Goal: Task Accomplishment & Management: Use online tool/utility

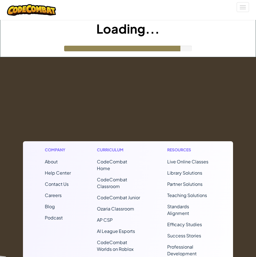
drag, startPoint x: 0, startPoint y: 0, endPoint x: 182, endPoint y: 89, distance: 202.4
click at [182, 89] on footer "Company About Help Center Contact Us Careers Blog Podcast Curriculum CodeCombat…" at bounding box center [128, 222] width 256 height 331
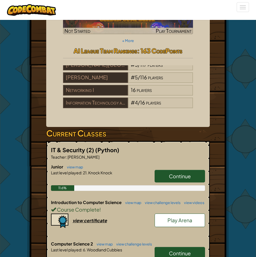
scroll to position [112, 0]
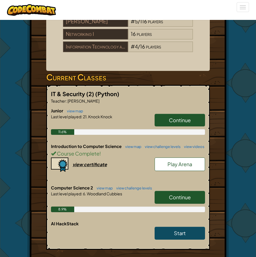
click at [183, 197] on span "Continue" at bounding box center [180, 197] width 22 height 6
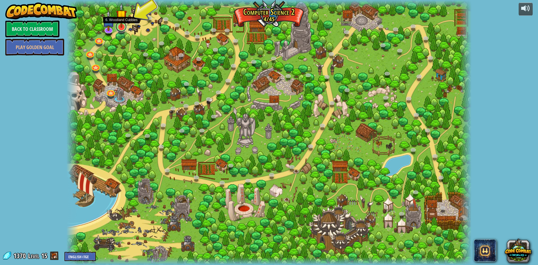
click at [120, 29] on link at bounding box center [120, 26] width 11 height 11
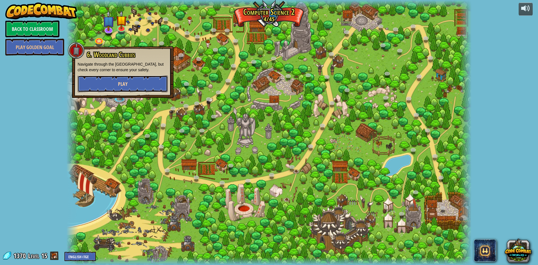
click at [131, 85] on button "Play" at bounding box center [123, 83] width 90 height 17
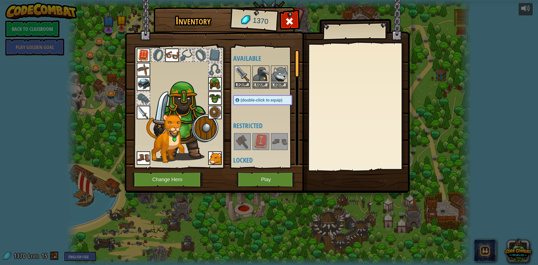
click at [244, 85] on button "Equip" at bounding box center [243, 85] width 16 height 6
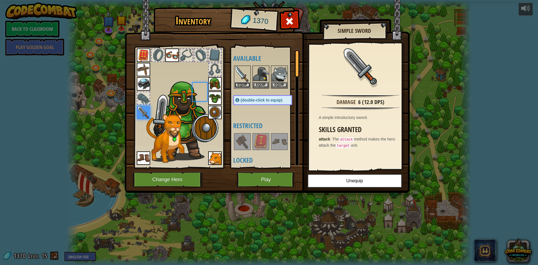
click at [244, 85] on button "Equip" at bounding box center [243, 85] width 16 height 6
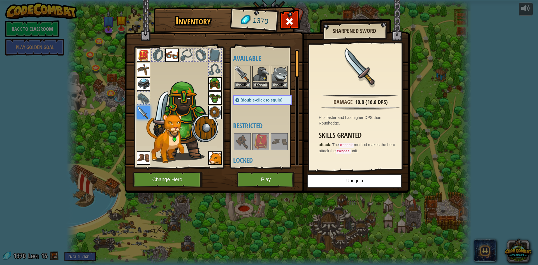
click at [252, 97] on div "(double-click to equip)" at bounding box center [262, 100] width 59 height 10
click at [244, 69] on img at bounding box center [243, 74] width 16 height 16
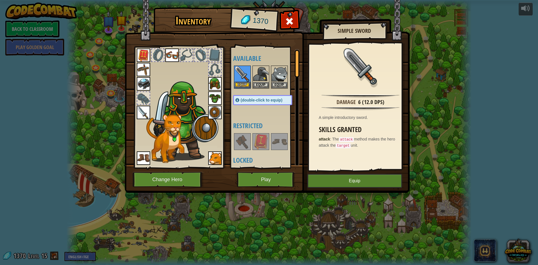
click at [244, 69] on img at bounding box center [243, 74] width 16 height 16
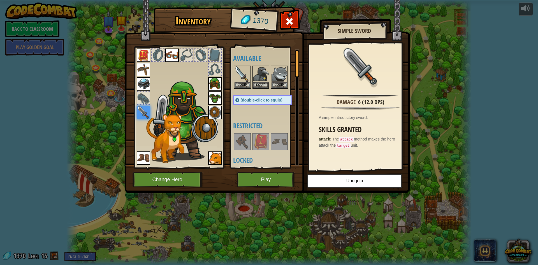
click at [244, 69] on img at bounding box center [243, 74] width 16 height 16
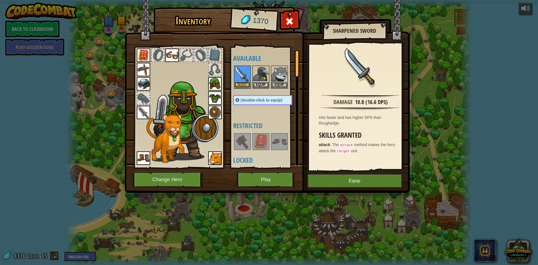
click at [245, 82] on button "Equip" at bounding box center [243, 85] width 16 height 6
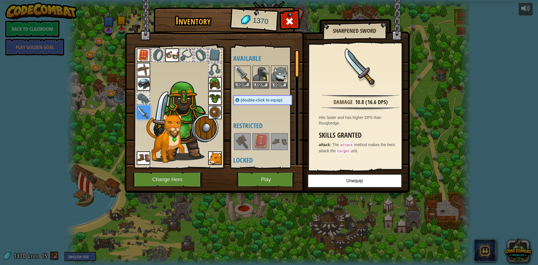
click at [244, 66] on div "Equip" at bounding box center [242, 77] width 17 height 23
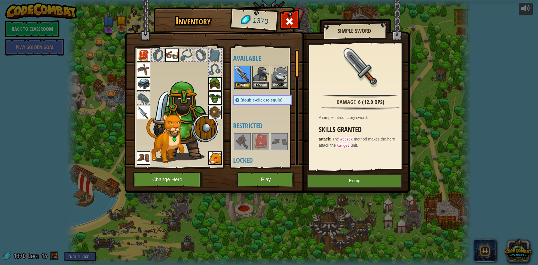
click at [244, 65] on div at bounding box center [268, 77] width 70 height 25
click at [245, 69] on img at bounding box center [243, 74] width 16 height 16
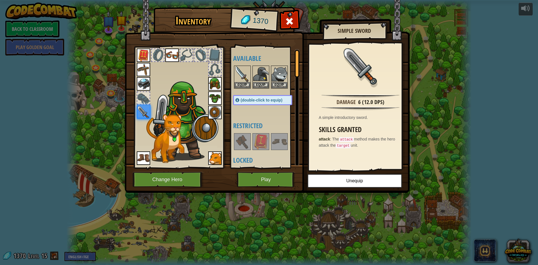
click at [245, 69] on img at bounding box center [243, 74] width 16 height 16
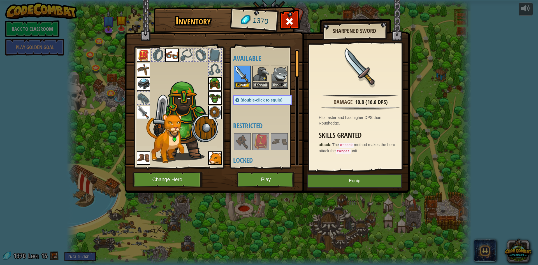
click at [245, 69] on img at bounding box center [243, 74] width 16 height 16
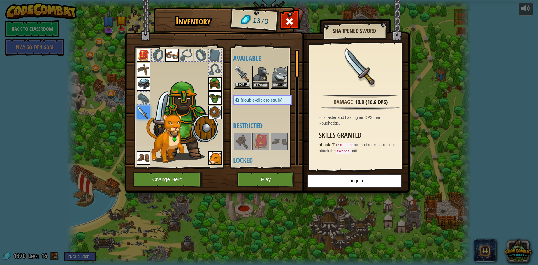
click at [241, 71] on img at bounding box center [243, 74] width 16 height 16
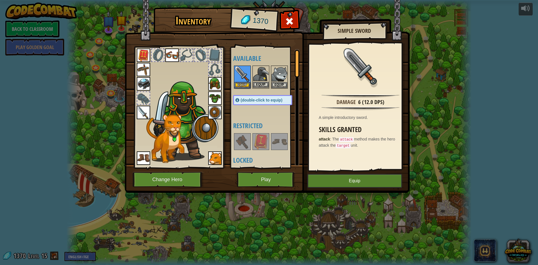
click at [256, 71] on img at bounding box center [261, 74] width 16 height 16
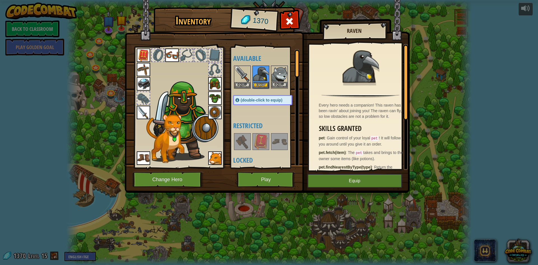
click at [256, 70] on img at bounding box center [280, 74] width 16 height 16
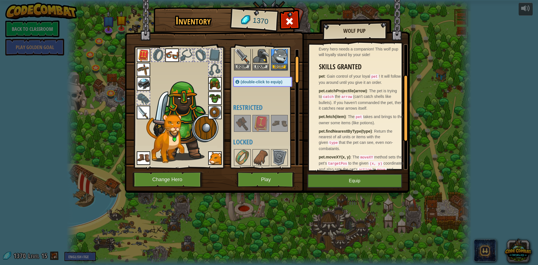
scroll to position [28, 0]
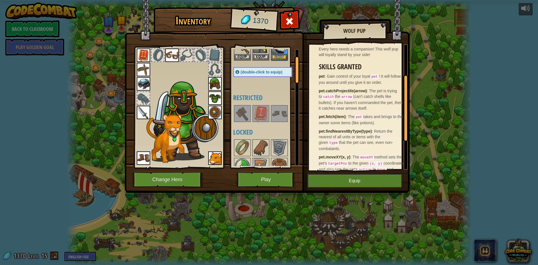
click at [144, 54] on img at bounding box center [143, 54] width 13 height 13
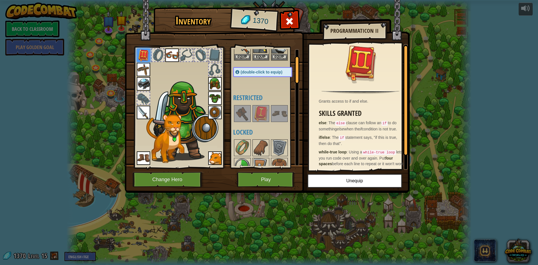
scroll to position [16, 0]
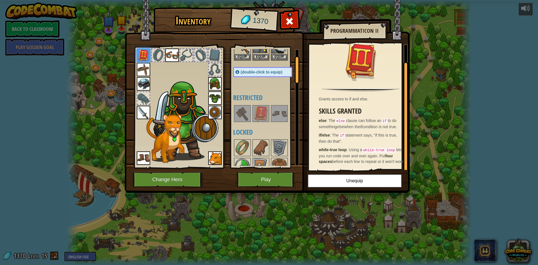
drag, startPoint x: 305, startPoint y: 165, endPoint x: 297, endPoint y: 169, distance: 8.8
drag, startPoint x: 297, startPoint y: 169, endPoint x: 273, endPoint y: 179, distance: 26.0
click at [256, 179] on button "Play" at bounding box center [266, 179] width 59 height 15
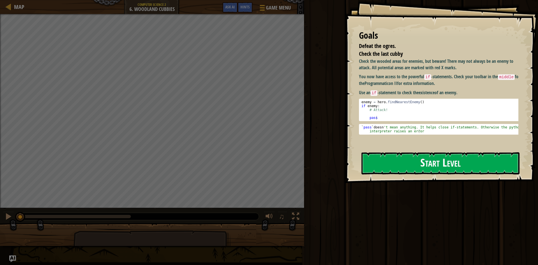
click at [256, 161] on button "Start Level" at bounding box center [441, 163] width 158 height 22
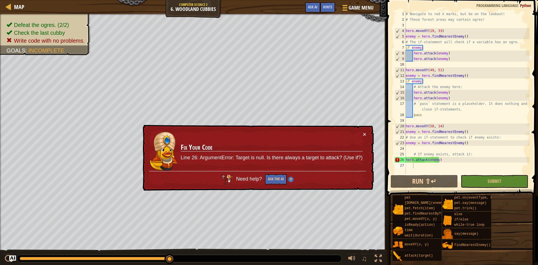
click at [256, 132] on div "× Fix Your Code Line 26: ArgumentError: Target is null. Is there always a targe…" at bounding box center [258, 158] width 232 height 66
click at [256, 133] on button "×" at bounding box center [364, 134] width 3 height 6
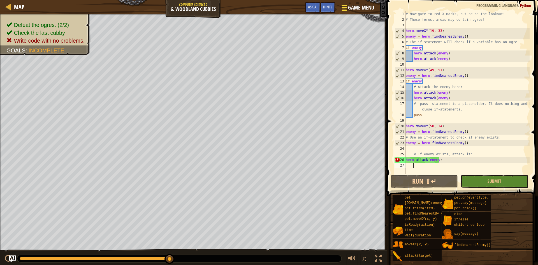
click at [256, 8] on span "Game Menu" at bounding box center [361, 8] width 26 height 8
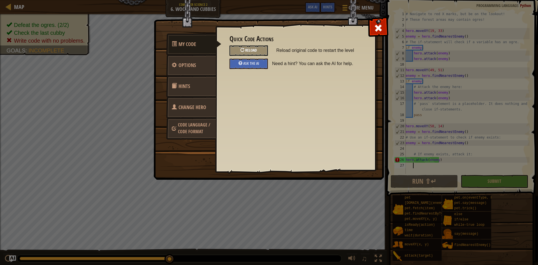
click at [249, 50] on span "Reload" at bounding box center [251, 49] width 12 height 5
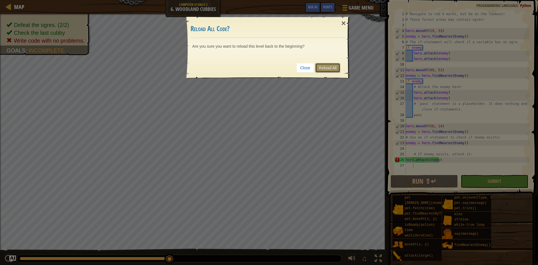
click at [256, 71] on link "Reload All" at bounding box center [327, 68] width 25 height 10
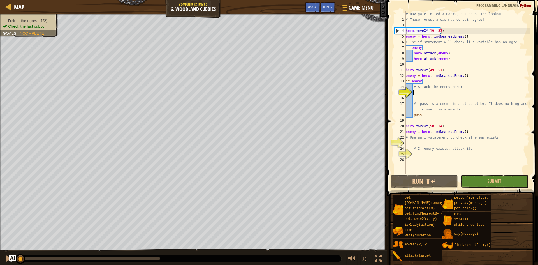
click at [256, 61] on div "# Navigate to red X marks, but be on the lookout! # These forest areas may cont…" at bounding box center [467, 98] width 125 height 174
type textarea "hero.attack(enemy)"
click at [256, 178] on button "Run ⇧↵" at bounding box center [424, 181] width 67 height 13
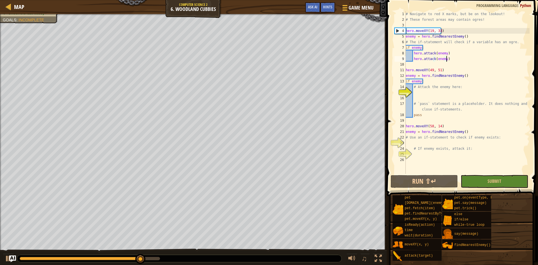
click at [256, 93] on div "# Navigate to red X marks, but be on the lookout! # These forest areas may cont…" at bounding box center [467, 98] width 125 height 174
click at [256, 88] on div "# Navigate to red X marks, but be on the lookout! # These forest areas may cont…" at bounding box center [467, 98] width 125 height 174
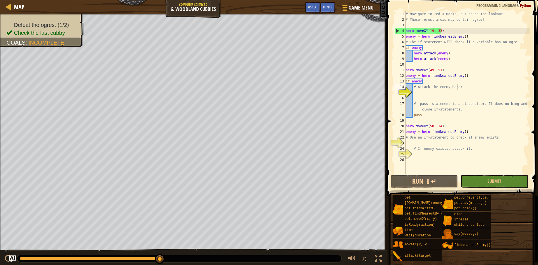
click at [256, 87] on div "# Navigate to red X marks, but be on the lookout! # These forest areas may cont…" at bounding box center [467, 98] width 125 height 174
click at [256, 88] on div "# Navigate to red X marks, but be on the lookout! # These forest areas may cont…" at bounding box center [467, 92] width 125 height 163
drag, startPoint x: 413, startPoint y: 87, endPoint x: 458, endPoint y: 85, distance: 44.3
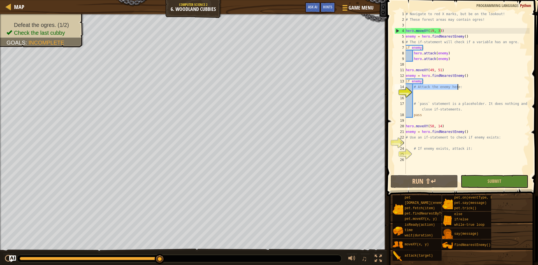
click at [256, 85] on div "# Navigate to red X marks, but be on the lookout! # These forest areas may cont…" at bounding box center [467, 98] width 125 height 174
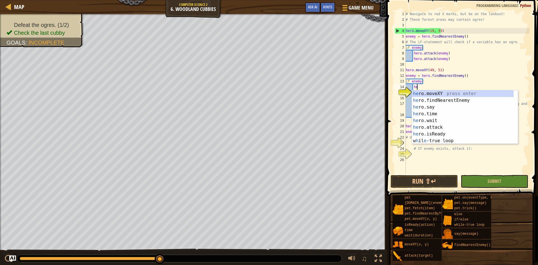
scroll to position [3, 1]
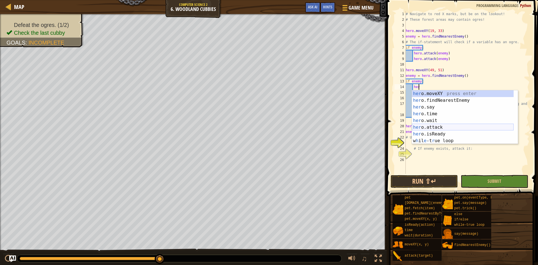
click at [256, 130] on div "her o.moveXY press enter her o.findNearestEnemy press enter her o.say press ent…" at bounding box center [463, 123] width 102 height 67
type textarea "hero.attack(enemy)"
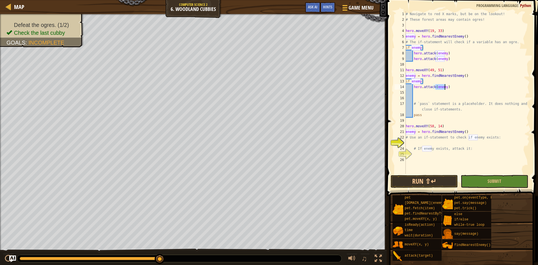
click at [256, 93] on div "# Navigate to red X marks, but be on the lookout! # These forest areas may cont…" at bounding box center [467, 98] width 125 height 174
click at [256, 177] on button "Run ⇧↵" at bounding box center [424, 181] width 67 height 13
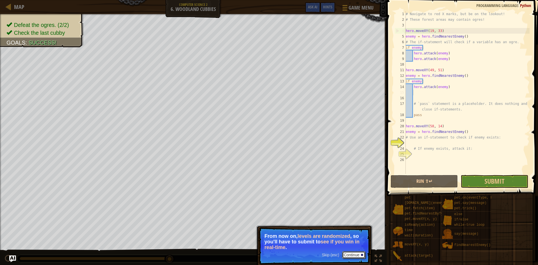
click at [256, 254] on button "Continue" at bounding box center [353, 254] width 23 height 7
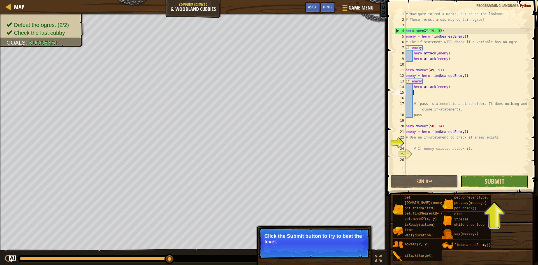
click at [256, 178] on span "Submit" at bounding box center [495, 181] width 20 height 9
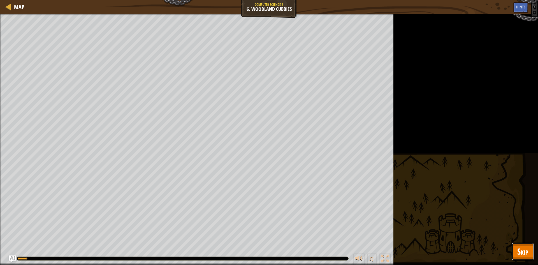
click at [256, 246] on button "Skip" at bounding box center [523, 251] width 22 height 18
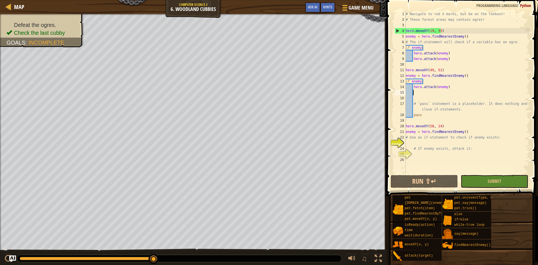
click at [256, 93] on div "# Navigate to red X marks, but be on the lookout! # These forest areas may cont…" at bounding box center [467, 98] width 125 height 174
click at [256, 141] on div "# Navigate to red X marks, but be on the lookout! # These forest areas may cont…" at bounding box center [467, 98] width 125 height 174
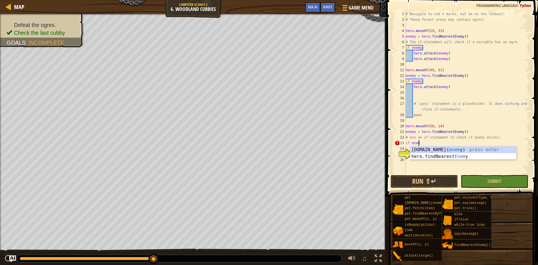
scroll to position [3, 1]
type textarea "if enemy:"
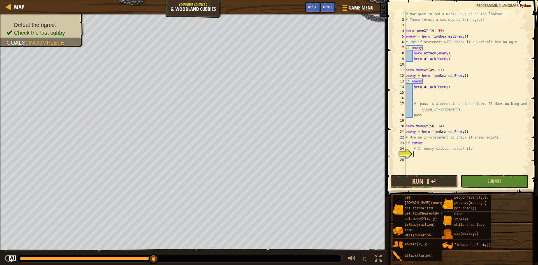
click at [256, 154] on div "# Navigate to red X marks, but be on the lookout! # These forest areas may cont…" at bounding box center [467, 98] width 125 height 174
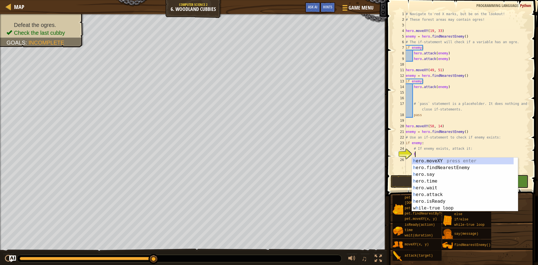
scroll to position [3, 1]
click at [256, 193] on div "he ro.moveXY press enter he ro.findNearestEnemy press enter he ro.say press ent…" at bounding box center [463, 191] width 102 height 67
type textarea "hero.attack(enemy)"
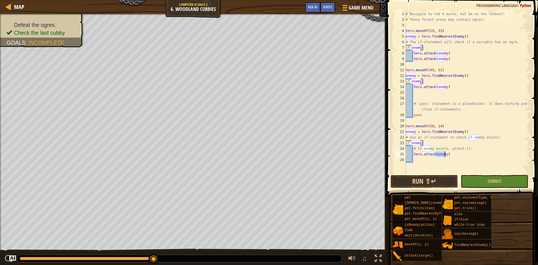
click at [256, 161] on div "# Navigate to red X marks, but be on the lookout! # These forest areas may cont…" at bounding box center [467, 98] width 125 height 174
click at [256, 182] on button "Run ⇧↵" at bounding box center [424, 181] width 67 height 13
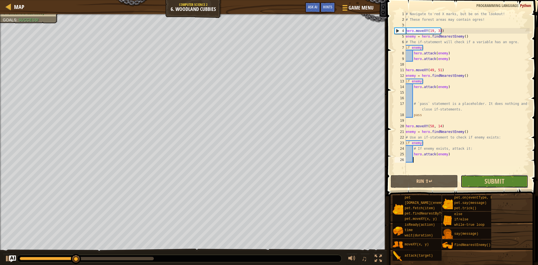
click at [256, 181] on button "Submit" at bounding box center [494, 181] width 67 height 13
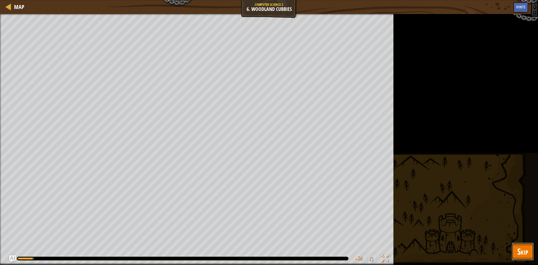
click at [256, 249] on button "Skip" at bounding box center [523, 251] width 22 height 18
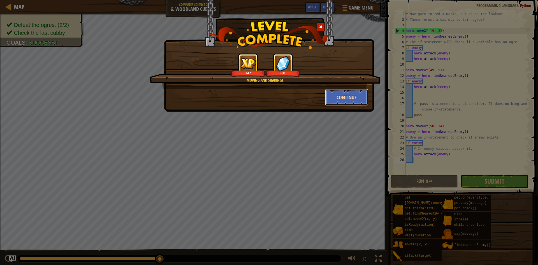
click at [256, 99] on button "Continue" at bounding box center [346, 97] width 43 height 17
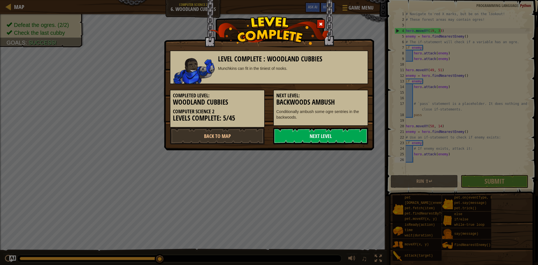
click at [256, 134] on link "Next Level" at bounding box center [320, 136] width 95 height 17
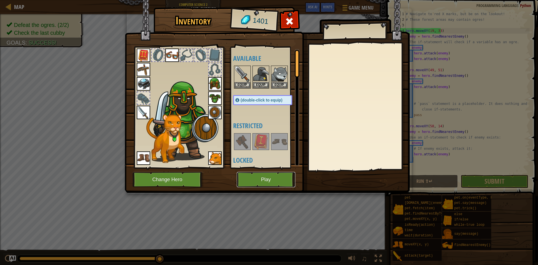
click at [256, 179] on button "Play" at bounding box center [266, 179] width 59 height 15
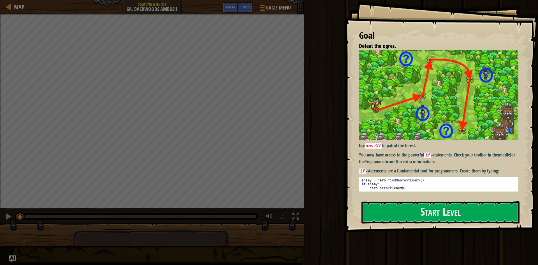
click at [256, 109] on img at bounding box center [441, 94] width 164 height 89
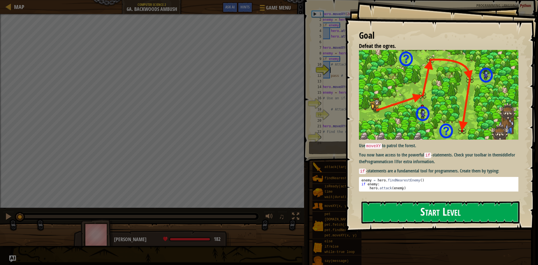
click at [256, 208] on button "Start Level" at bounding box center [441, 212] width 158 height 22
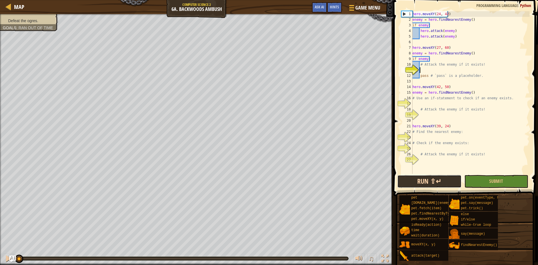
click at [256, 179] on button "Run ⇧↵" at bounding box center [430, 181] width 64 height 13
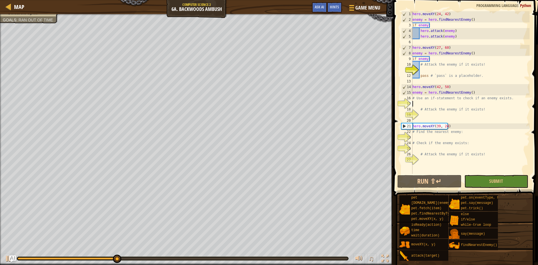
click at [256, 105] on div "hero . moveXY ( 24 , 42 ) enemy = hero . findNearestEnemy ( ) if enemy : hero .…" at bounding box center [471, 98] width 118 height 174
click at [256, 71] on div "hero . moveXY ( 24 , 42 ) enemy = hero . findNearestEnemy ( ) if enemy : hero .…" at bounding box center [471, 98] width 118 height 174
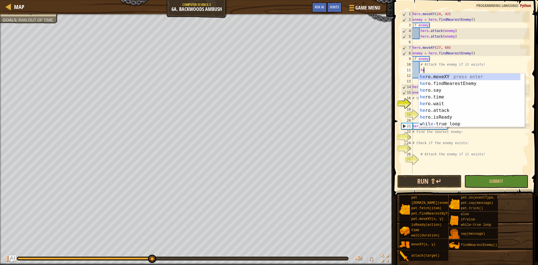
scroll to position [3, 1]
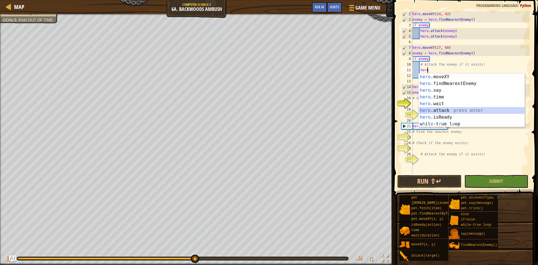
click at [256, 110] on div "hero .moveXY press enter hero .findNearestEnemy press enter hero .say press ent…" at bounding box center [472, 106] width 106 height 67
type textarea "hero.attack(enemy)"
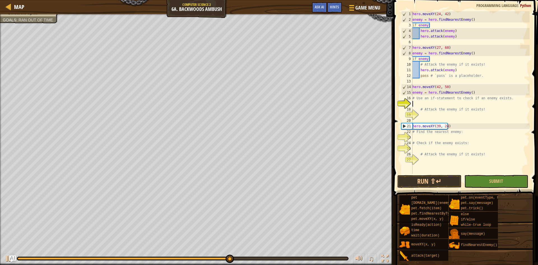
click at [256, 104] on div "hero . moveXY ( 24 , 42 ) enemy = hero . findNearestEnemy ( ) if enemy : hero .…" at bounding box center [471, 98] width 118 height 174
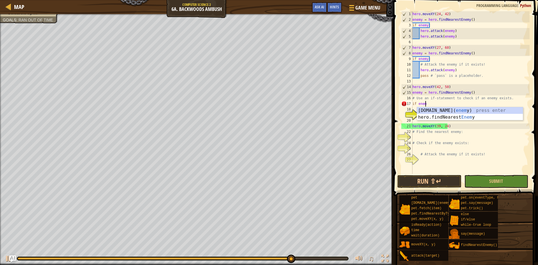
type textarea "if enemy"
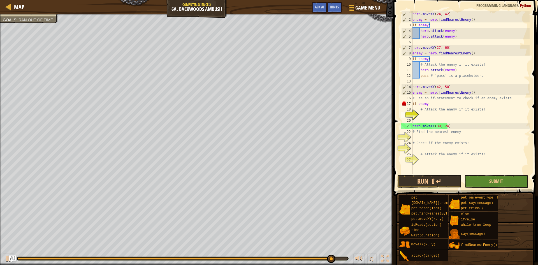
click at [256, 115] on div "hero . moveXY ( 24 , 42 ) enemy = hero . findNearestEnemy ( ) if enemy : hero .…" at bounding box center [471, 98] width 118 height 174
click at [256, 104] on div "hero . moveXY ( 24 , 42 ) enemy = hero . findNearestEnemy ( ) if enemy : hero .…" at bounding box center [471, 98] width 118 height 174
type textarea "if enemy:"
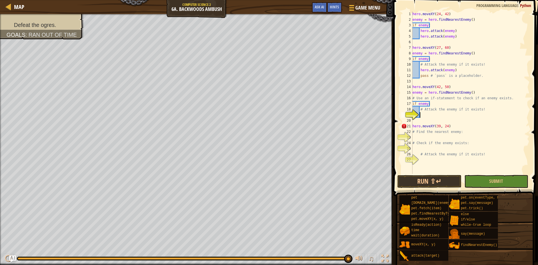
click at [256, 114] on div "hero . moveXY ( 24 , 42 ) enemy = hero . findNearestEnemy ( ) if enemy : hero .…" at bounding box center [471, 98] width 118 height 174
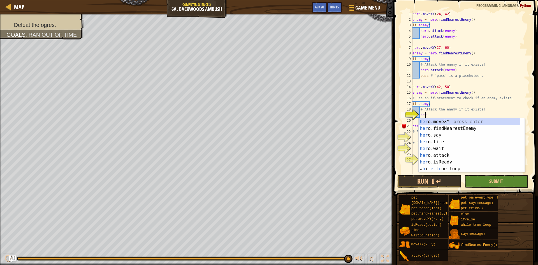
scroll to position [3, 1]
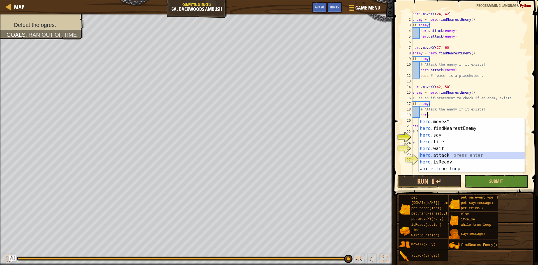
click at [256, 153] on div "hero .moveXY press enter hero .findNearestEnemy press enter hero .say press ent…" at bounding box center [472, 151] width 106 height 67
type textarea "hero.attack(enemy)"
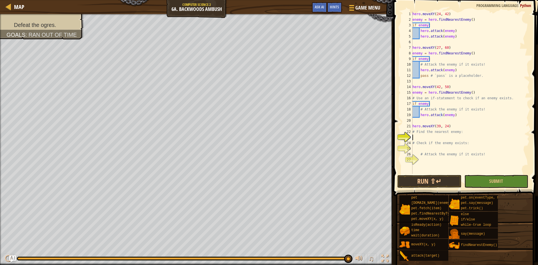
click at [256, 136] on div "hero . moveXY ( 24 , 42 ) enemy = hero . findNearestEnemy ( ) if enemy : hero .…" at bounding box center [471, 98] width 118 height 174
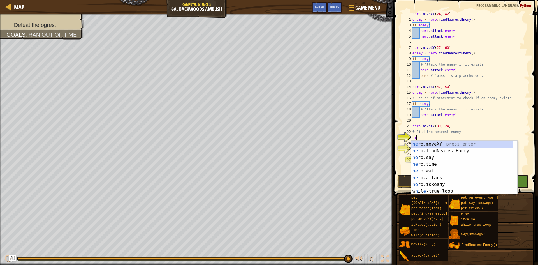
type textarea "hero"
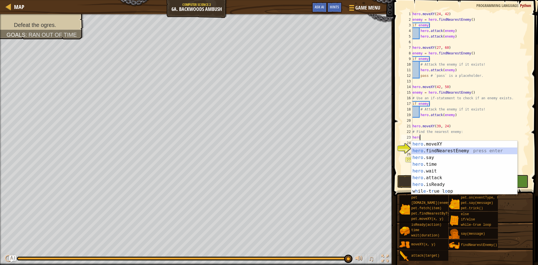
click at [256, 151] on div "hero .moveXY press enter hero .findNearestEnemy press enter hero .say press ent…" at bounding box center [465, 174] width 106 height 67
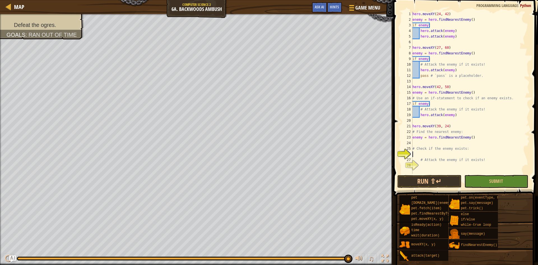
click at [256, 154] on div "hero . moveXY ( 24 , 42 ) enemy = hero . findNearestEnemy ( ) if enemy : hero .…" at bounding box center [471, 98] width 118 height 174
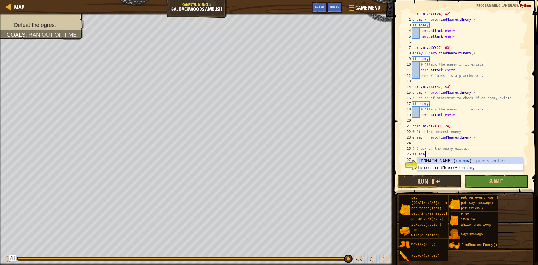
scroll to position [3, 1]
type textarea "if enemy:"
click at [256, 165] on div "hero . moveXY ( 24 , 42 ) enemy = hero . findNearestEnemy ( ) if enemy : hero .…" at bounding box center [471, 98] width 118 height 174
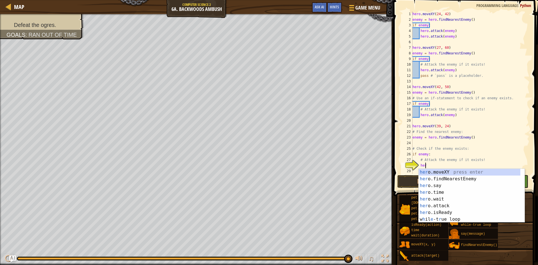
scroll to position [3, 1]
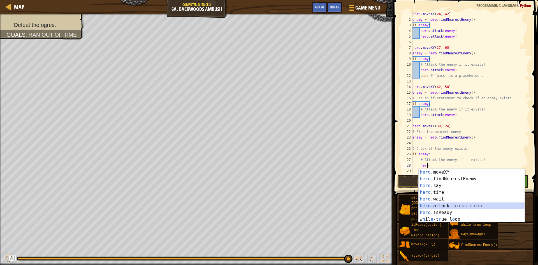
click at [256, 206] on div "hero .moveXY press enter hero .findNearestEnemy press enter hero .say press ent…" at bounding box center [472, 202] width 106 height 67
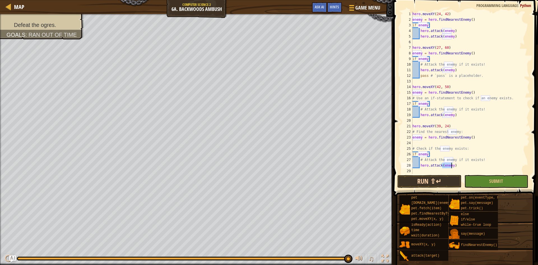
type textarea "hero.attack(enemy)"
click at [256, 180] on button "Run ⇧↵" at bounding box center [430, 181] width 64 height 13
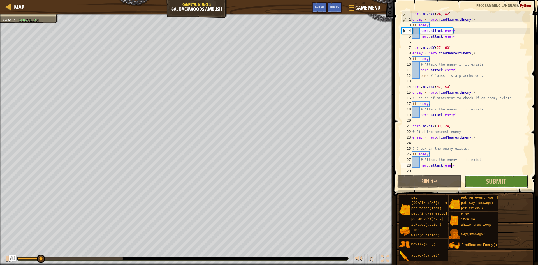
click at [256, 176] on button "Submit" at bounding box center [497, 181] width 64 height 13
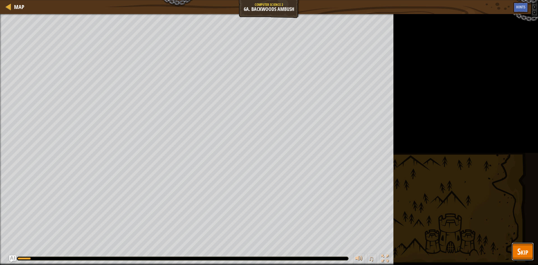
click at [256, 255] on span "Skip" at bounding box center [522, 251] width 11 height 11
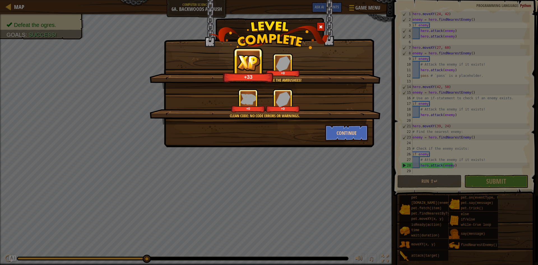
click at [256, 106] on div "+0 +0" at bounding box center [266, 101] width 218 height 24
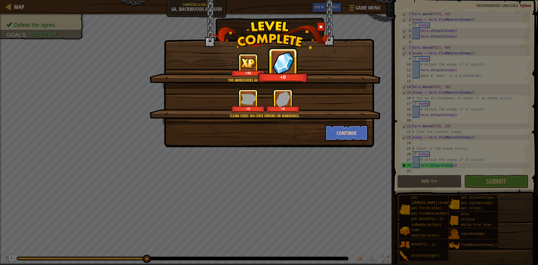
click at [256, 123] on div "Clean code: no code errors or warnings. +0 +0" at bounding box center [265, 107] width 231 height 36
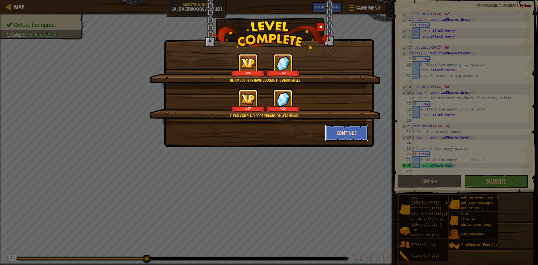
click at [256, 136] on button "Continue" at bounding box center [346, 132] width 43 height 17
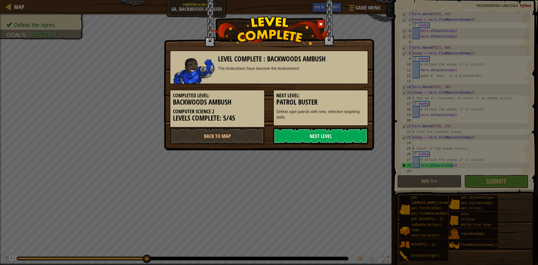
click at [256, 134] on link "Next Level" at bounding box center [320, 136] width 95 height 17
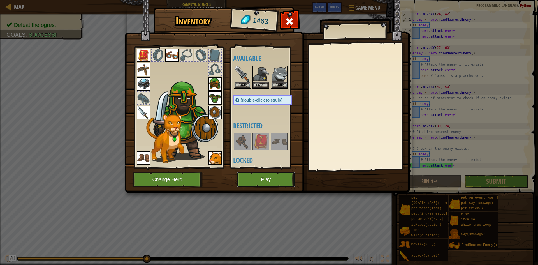
click at [256, 174] on button "Play" at bounding box center [266, 179] width 59 height 15
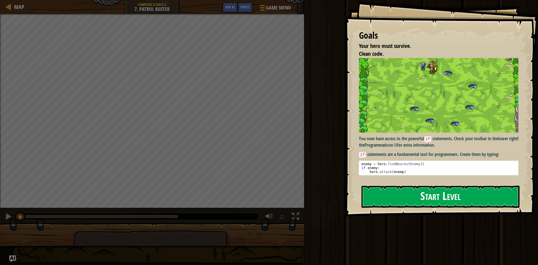
click at [256, 110] on div "Goals Your hero must survive. Clean code. You now have access to the powerful i…" at bounding box center [441, 108] width 193 height 216
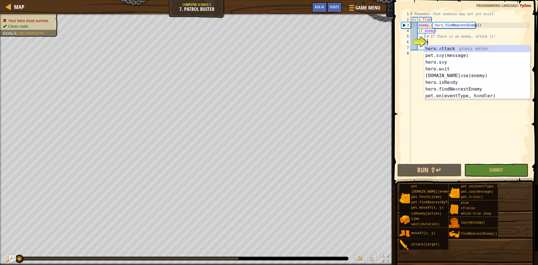
scroll to position [3, 1]
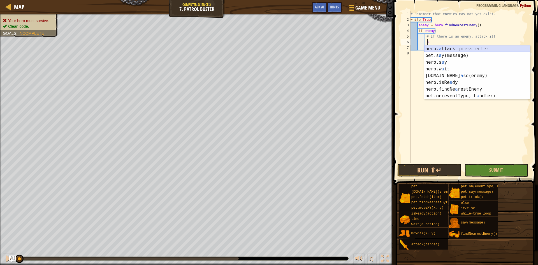
click at [256, 50] on div "hero. a ttack press enter pet.s a y(message) press enter hero.s a y press enter…" at bounding box center [477, 78] width 106 height 67
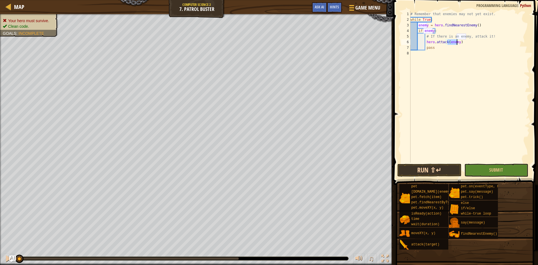
type textarea "hero.attack(enemy)"
click at [256, 170] on button "Run ⇧↵" at bounding box center [430, 170] width 64 height 13
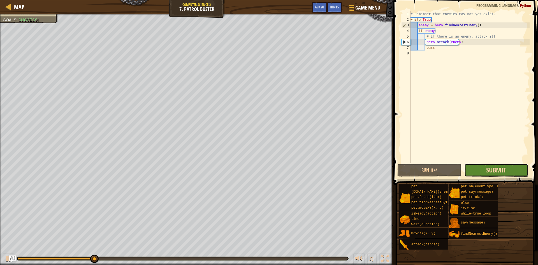
click at [256, 170] on span "Submit" at bounding box center [496, 169] width 20 height 9
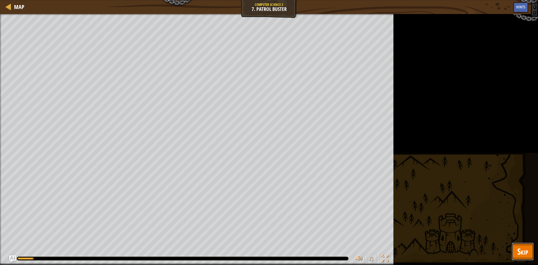
click at [256, 251] on span "Skip" at bounding box center [522, 251] width 11 height 11
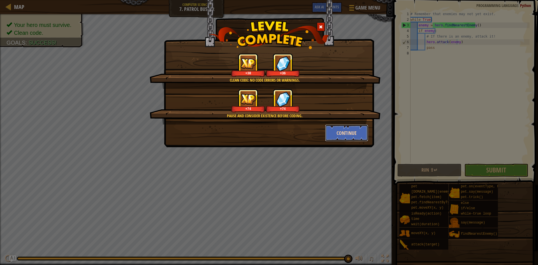
click at [256, 127] on button "Continue" at bounding box center [346, 132] width 43 height 17
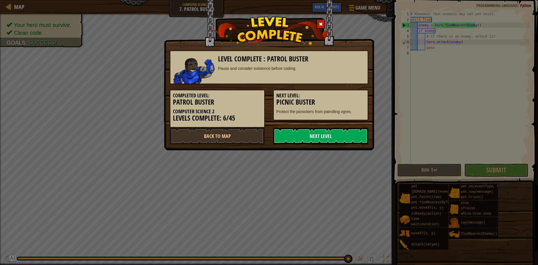
click at [256, 135] on link "Next Level" at bounding box center [320, 136] width 95 height 17
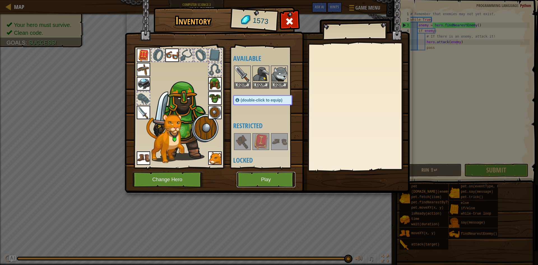
click at [256, 183] on button "Play" at bounding box center [266, 179] width 59 height 15
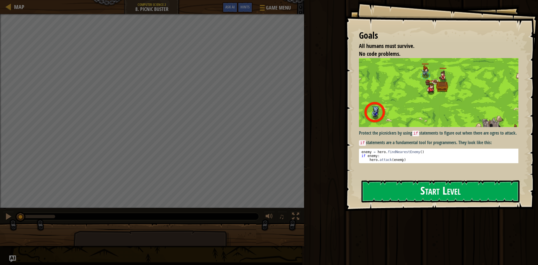
click at [256, 196] on button "Start Level" at bounding box center [441, 191] width 158 height 22
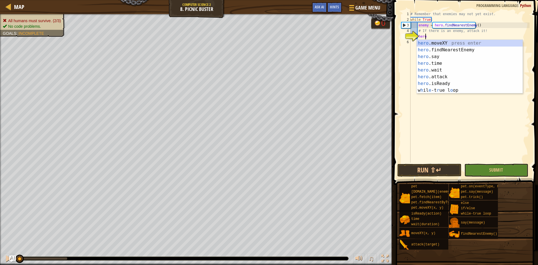
scroll to position [3, 1]
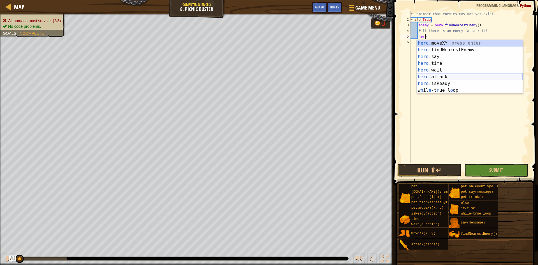
click at [256, 77] on div "hero .moveXY press enter hero .findNearestEnemy press enter hero .say press ent…" at bounding box center [470, 73] width 106 height 67
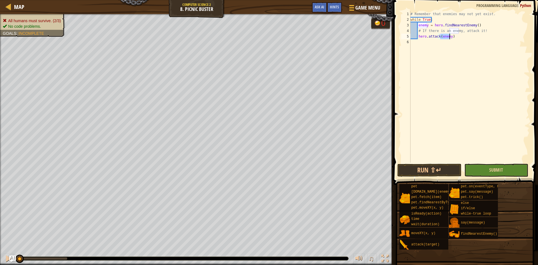
type textarea "hero.attack(enemy)"
click at [256, 170] on button "Submit" at bounding box center [497, 170] width 64 height 13
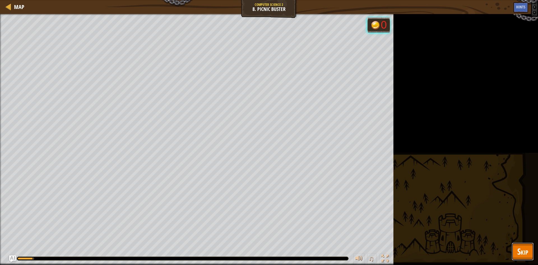
click at [256, 247] on button "Skip" at bounding box center [523, 251] width 22 height 18
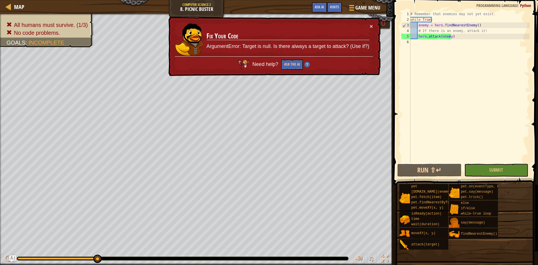
click at [256, 26] on div "× Fix Your Code ArgumentError: Target is null. Is there always a target to atta…" at bounding box center [273, 46] width 213 height 59
click at [256, 27] on button "×" at bounding box center [371, 26] width 3 height 6
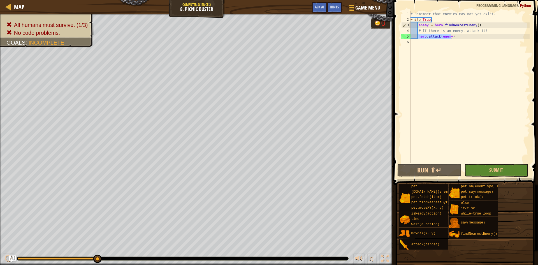
drag, startPoint x: 454, startPoint y: 37, endPoint x: 418, endPoint y: 38, distance: 36.2
click at [256, 38] on div "# Remember that enemies may not yet exist. while True : enemy = hero . findNear…" at bounding box center [470, 92] width 120 height 163
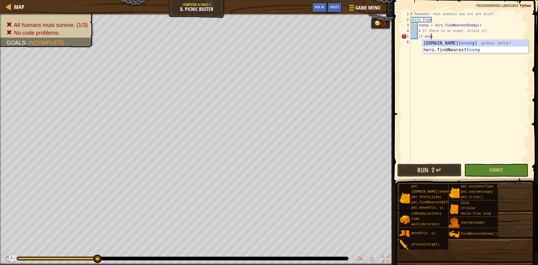
scroll to position [3, 2]
type textarea "if enemy:"
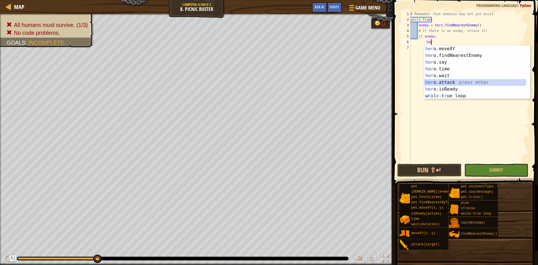
click at [256, 82] on div "her o.moveXY press enter her o.findNearestEnemy press enter her o.say press ent…" at bounding box center [475, 78] width 102 height 67
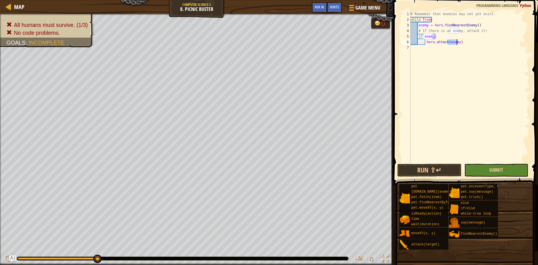
type textarea "hero.attack(enemy)"
click at [256, 170] on span "Submit" at bounding box center [496, 170] width 14 height 6
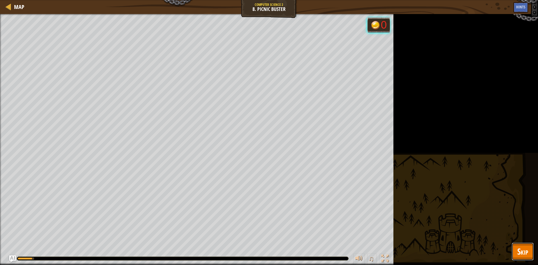
click at [256, 249] on span "Skip" at bounding box center [522, 251] width 11 height 11
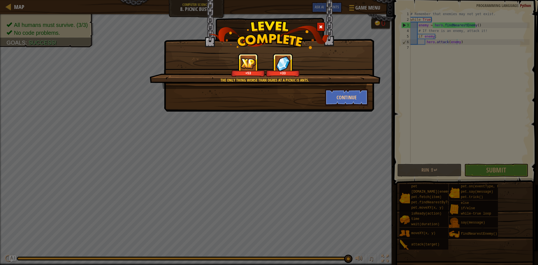
click at [256, 88] on div "The only thing worse than ogres at a picnic is ants. +53 +33" at bounding box center [265, 71] width 231 height 36
click at [256, 99] on button "Continue" at bounding box center [346, 97] width 43 height 17
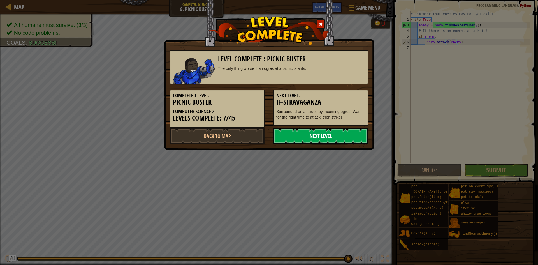
click at [256, 131] on link "Next Level" at bounding box center [320, 136] width 95 height 17
click at [256, 137] on link "Next Level" at bounding box center [320, 136] width 95 height 17
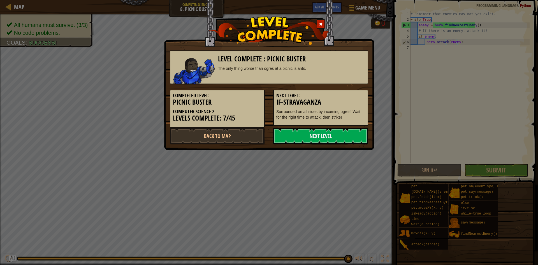
click at [256, 140] on div "Level Complete : Picnic Buster The only thing worse than ogres at a picnic is a…" at bounding box center [269, 132] width 538 height 265
click at [256, 137] on link "Next Level" at bounding box center [320, 136] width 95 height 17
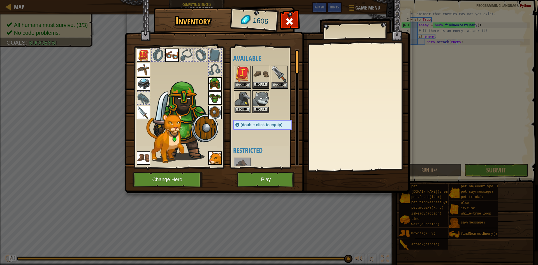
click at [256, 74] on img at bounding box center [261, 74] width 16 height 16
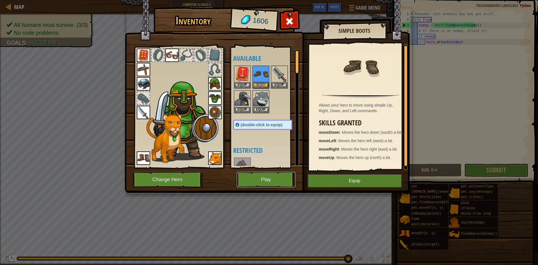
click at [256, 174] on button "Play" at bounding box center [266, 179] width 59 height 15
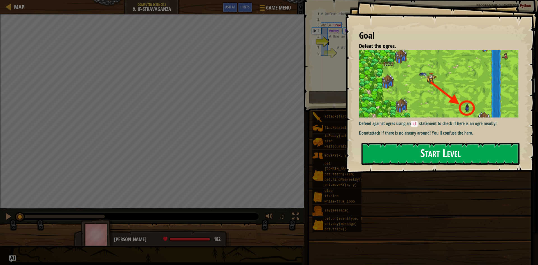
click at [256, 146] on button "Start Level" at bounding box center [441, 154] width 158 height 22
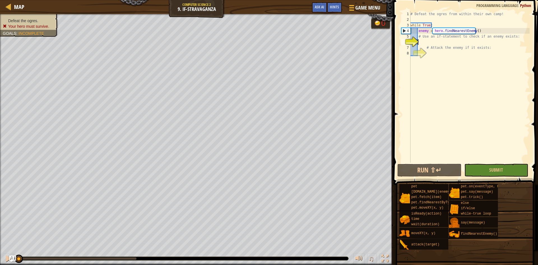
click at [256, 43] on div "# Defeat the ogres from within their own camp! while True : enemy = hero . find…" at bounding box center [470, 92] width 120 height 163
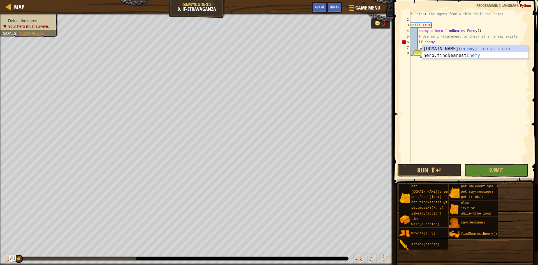
scroll to position [3, 2]
click at [256, 42] on div "# Defeat the ogres from within their own camp! while True : enemy = hero . find…" at bounding box center [470, 92] width 120 height 163
type textarea "if enemy:"
click at [256, 42] on div "# Defeat the ogres from within their own camp! while True : enemy = hero . find…" at bounding box center [470, 86] width 120 height 151
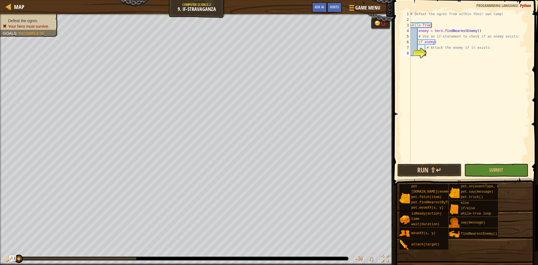
drag, startPoint x: 428, startPoint y: 41, endPoint x: 417, endPoint y: 100, distance: 60.2
click at [256, 100] on div "# Defeat the ogres from within their own camp! while True : enemy = hero . find…" at bounding box center [470, 92] width 120 height 163
click at [256, 52] on div "# Defeat the ogres from within their own camp! while True : enemy = hero . find…" at bounding box center [470, 92] width 120 height 163
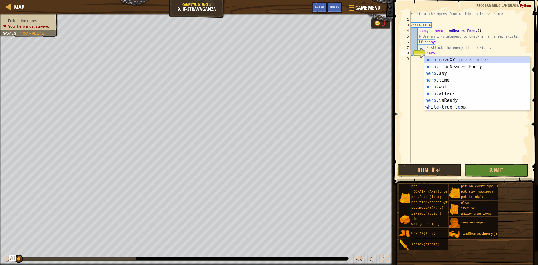
scroll to position [3, 2]
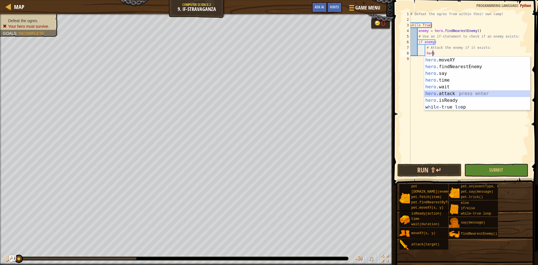
click at [256, 93] on div "hero .moveXY press enter hero .findNearestEnemy press enter hero .say press ent…" at bounding box center [477, 90] width 106 height 67
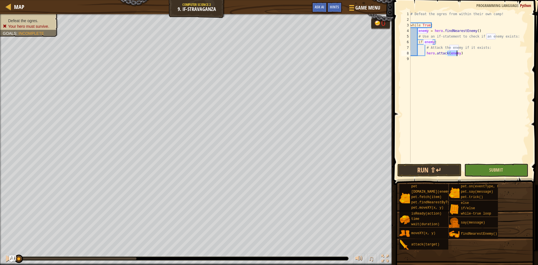
type textarea "hero.attack(enemy)"
click at [256, 167] on button "Submit" at bounding box center [497, 170] width 64 height 13
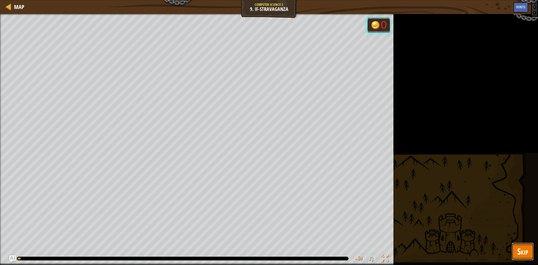
click at [256, 254] on span "Skip" at bounding box center [522, 251] width 11 height 11
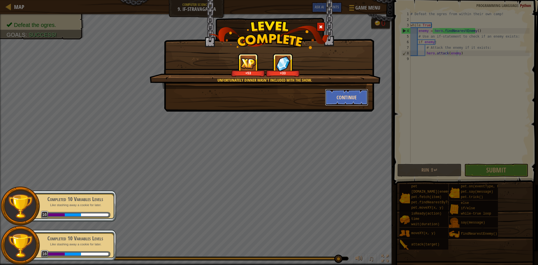
click at [256, 100] on button "Continue" at bounding box center [346, 97] width 43 height 17
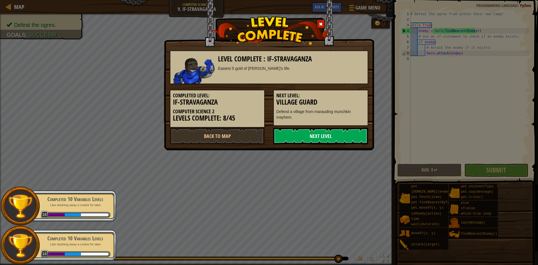
click at [256, 138] on link "Next Level" at bounding box center [320, 136] width 95 height 17
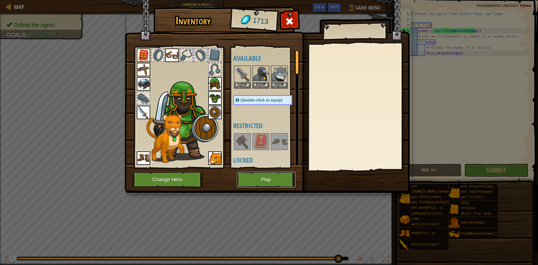
click at [256, 179] on button "Play" at bounding box center [266, 179] width 59 height 15
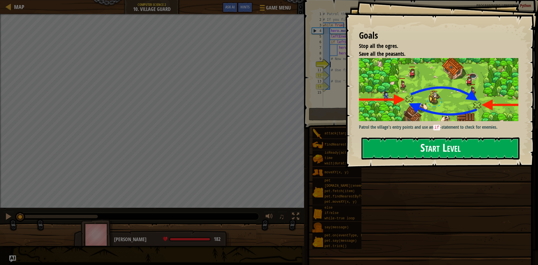
click at [256, 149] on button "Start Level" at bounding box center [441, 148] width 158 height 22
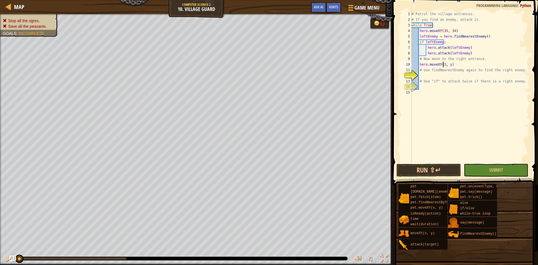
scroll to position [3, 3]
type textarea "hero.moveXY(35, 34)"
click at [256, 78] on div "# Patrol the village entrances. # If you find an enemy, attack it. while True :…" at bounding box center [470, 92] width 119 height 163
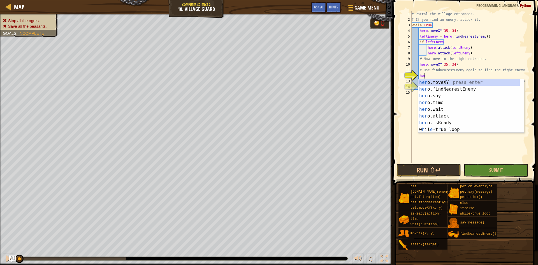
type textarea "hero"
click at [256, 88] on div "hero .moveXY press enter hero .findNearestEnemy press enter hero .say press ent…" at bounding box center [471, 112] width 106 height 67
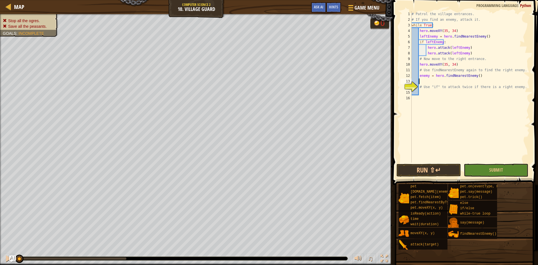
scroll to position [3, 0]
click at [256, 77] on div "# Patrol the village entrances. # If you find an enemy, attack it. while True :…" at bounding box center [470, 92] width 119 height 163
type textarea "rightenemy = hero.findNearestEnemy()"
click at [256, 79] on div "# Patrol the village entrances. # If you find an enemy, attack it. while True :…" at bounding box center [470, 92] width 119 height 163
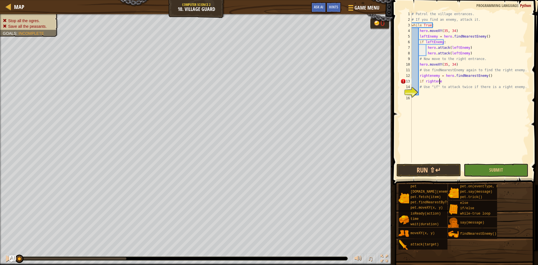
scroll to position [3, 2]
type textarea "if rightenemy:"
click at [256, 91] on div "# Patrol the village entrances. # If you find an enemy, attack it. while True :…" at bounding box center [470, 92] width 119 height 163
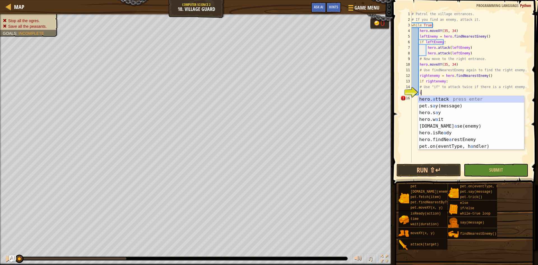
scroll to position [3, 1]
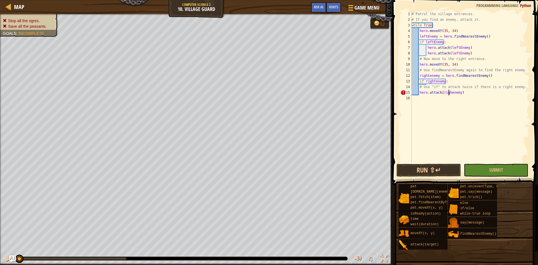
type textarea "hero.attack(rightenemy)"
click at [256, 98] on div "# Patrol the village entrances. # If you find an enemy, attack it. while True :…" at bounding box center [470, 92] width 119 height 163
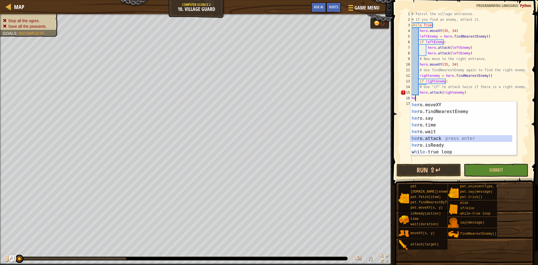
click at [256, 137] on div "he ro.moveXY press enter he ro.findNearestEnemy press enter he ro.say press ent…" at bounding box center [462, 134] width 102 height 67
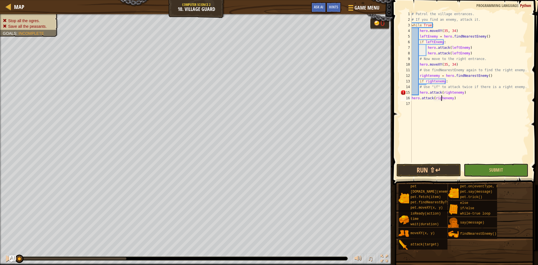
scroll to position [3, 3]
click at [256, 169] on button "Run ⇧↵" at bounding box center [429, 170] width 64 height 13
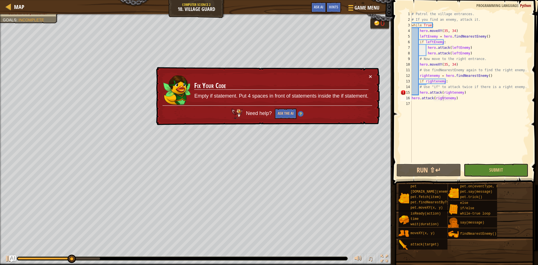
click at [256, 76] on div "× Fix Your Code Empty if statement. Put 4 spaces in front of statements inside …" at bounding box center [267, 96] width 225 height 58
click at [256, 76] on button "×" at bounding box center [370, 76] width 3 height 6
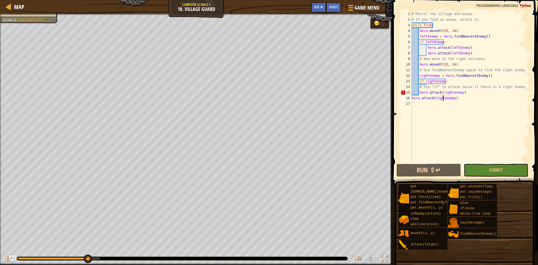
click at [256, 93] on div "# Patrol the village entrances. # If you find an enemy, attack it. while True :…" at bounding box center [470, 92] width 119 height 163
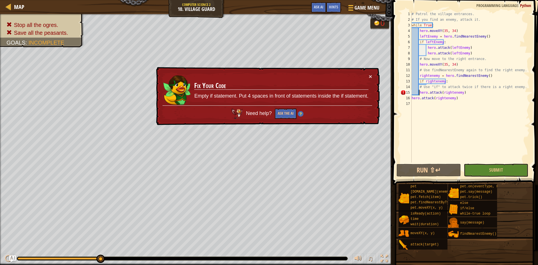
type textarea "hero.attack(rightenemy)"
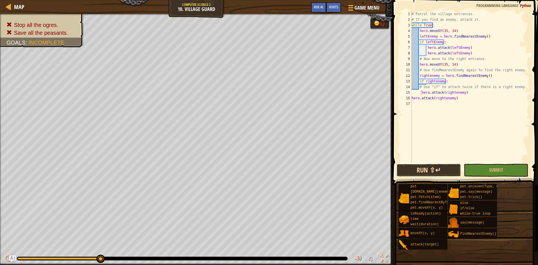
click at [256, 168] on button "Run ⇧↵" at bounding box center [429, 170] width 64 height 13
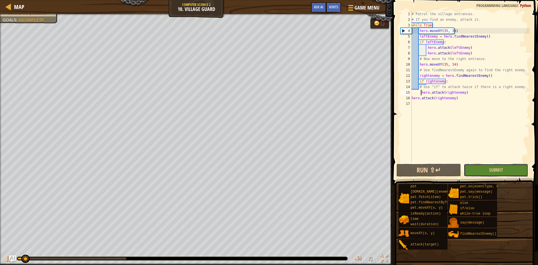
click at [256, 168] on button "Submit" at bounding box center [496, 170] width 64 height 13
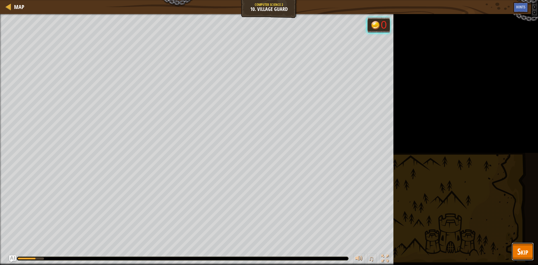
click at [256, 250] on span "Skip" at bounding box center [522, 251] width 11 height 11
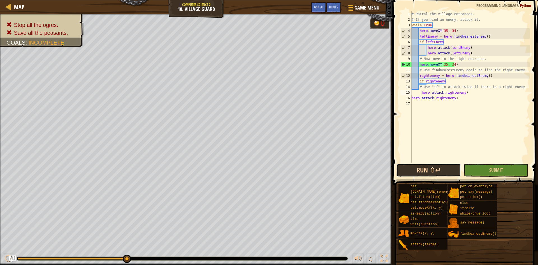
click at [256, 167] on button "Run ⇧↵" at bounding box center [429, 170] width 64 height 13
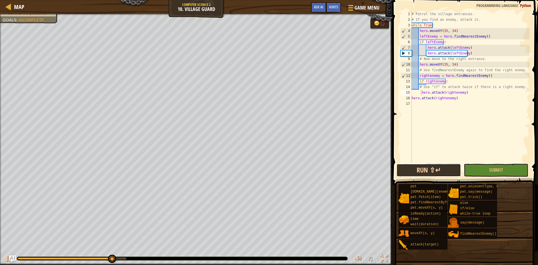
click at [256, 170] on button "Run ⇧↵" at bounding box center [429, 170] width 64 height 13
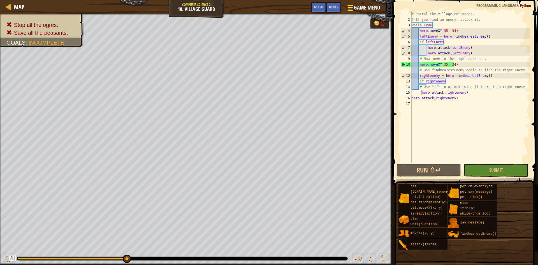
click at [256, 3] on button "Game Menu" at bounding box center [363, 9] width 41 height 14
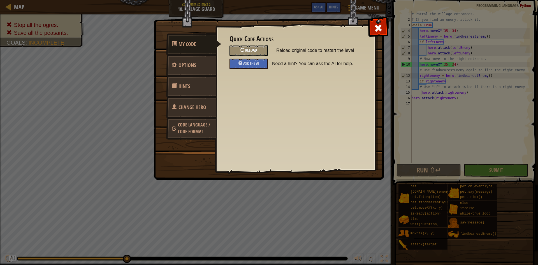
click at [248, 46] on div "Reload" at bounding box center [249, 50] width 38 height 10
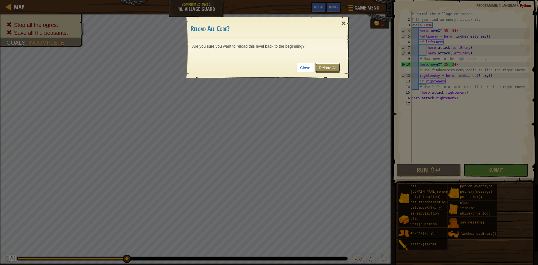
click at [256, 70] on link "Reload All" at bounding box center [327, 68] width 25 height 10
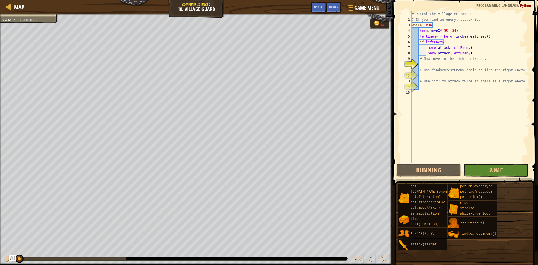
scroll to position [3, 0]
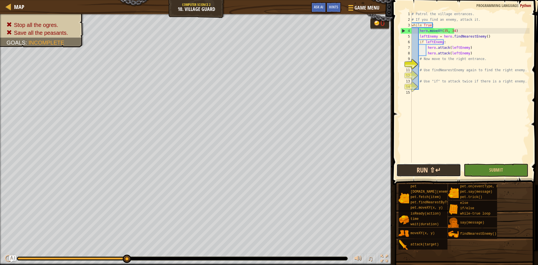
click at [256, 166] on button "Run ⇧↵" at bounding box center [429, 170] width 64 height 13
click at [256, 63] on div "# Patrol the village entrances. # If you find an enemy, attack it. while True :…" at bounding box center [470, 92] width 119 height 163
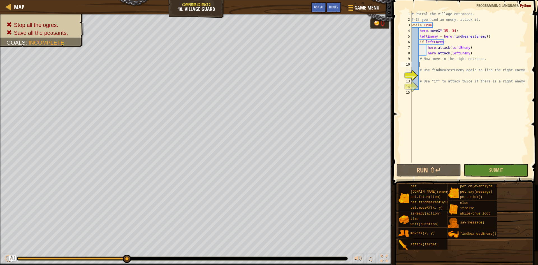
scroll to position [3, 0]
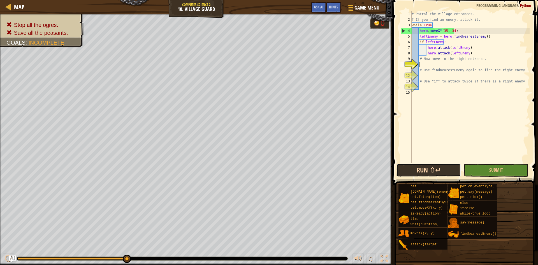
click at [256, 170] on button "Run ⇧↵" at bounding box center [429, 170] width 64 height 13
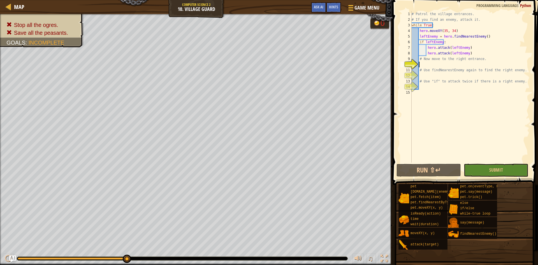
click at [256, 65] on div "# Patrol the village entrances. # If you find an enemy, attack it. while True :…" at bounding box center [470, 92] width 119 height 163
type textarea "hero.moveXY(60, 32)"
click at [256, 75] on div "# Patrol the village entrances. # If you find an enemy, attack it. while True :…" at bounding box center [470, 92] width 119 height 163
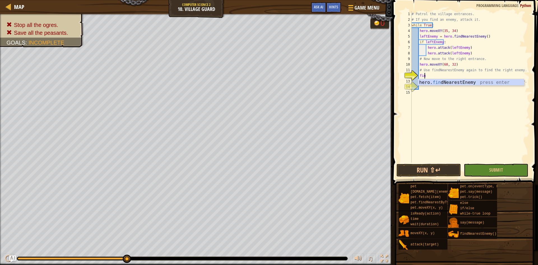
scroll to position [3, 1]
type textarea "find"
click at [256, 82] on div "hero. find NearestEnemy press enter" at bounding box center [471, 89] width 106 height 20
click at [256, 93] on div "# Patrol the village entrances. # If you find an enemy, attack it. while True :…" at bounding box center [470, 92] width 119 height 163
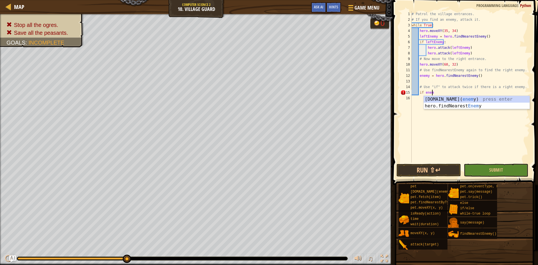
scroll to position [3, 2]
type textarea "if enemy:"
click at [256, 100] on div "# Patrol the village entrances. # If you find an enemy, attack it. while True :…" at bounding box center [470, 92] width 119 height 163
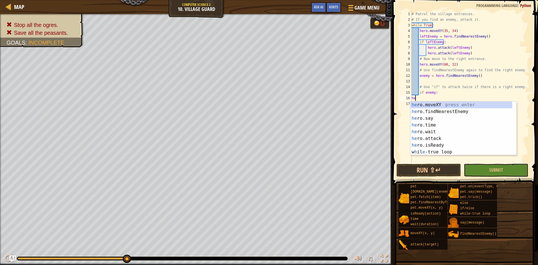
scroll to position [3, 0]
click at [256, 140] on div "her o.moveXY press enter her o.findNearestEnemy press enter her o.say press ent…" at bounding box center [462, 134] width 102 height 67
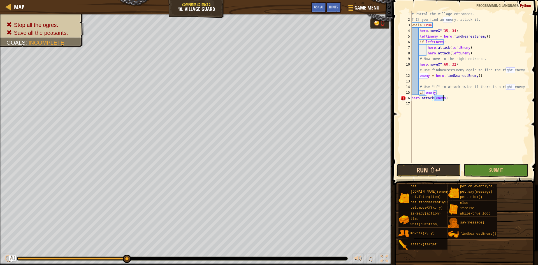
click at [256, 170] on button "Run ⇧↵" at bounding box center [429, 170] width 64 height 13
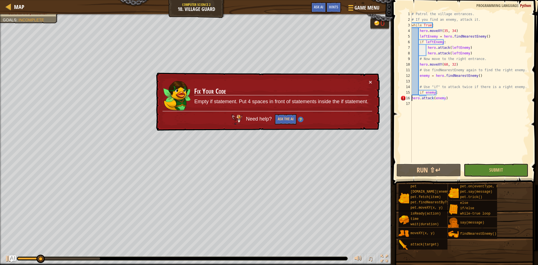
click at [256, 98] on div "# Patrol the village entrances. # If you find an enemy, attack it. while True :…" at bounding box center [470, 92] width 119 height 163
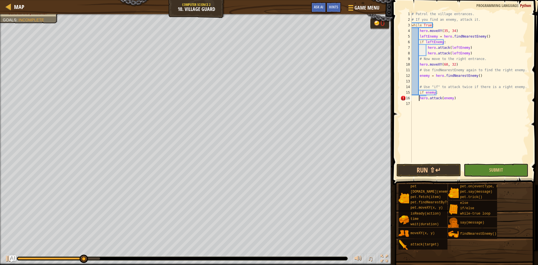
type textarea "hero.attack(enemy)"
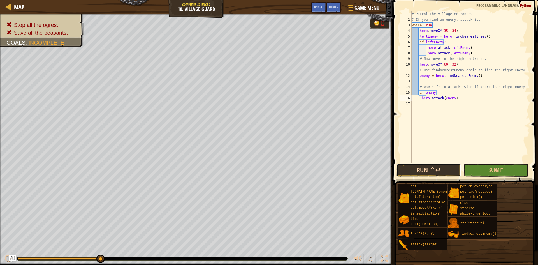
click at [256, 167] on button "Run ⇧↵" at bounding box center [429, 170] width 64 height 13
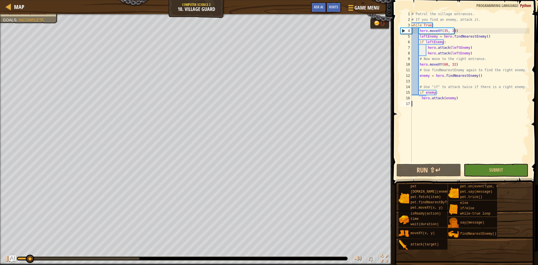
drag, startPoint x: 435, startPoint y: 167, endPoint x: 418, endPoint y: 145, distance: 28.0
click at [256, 145] on div "# Patrol the village entrances. # If you find an enemy, attack it. while True :…" at bounding box center [470, 92] width 119 height 163
click at [256, 172] on button "Submit" at bounding box center [496, 170] width 64 height 13
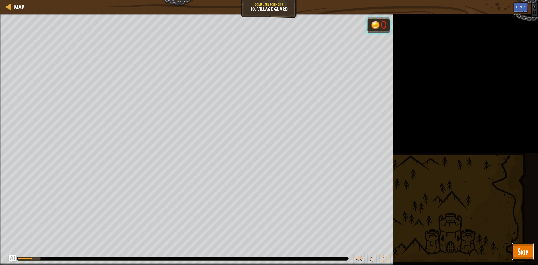
click at [256, 251] on span "Skip" at bounding box center [522, 251] width 11 height 11
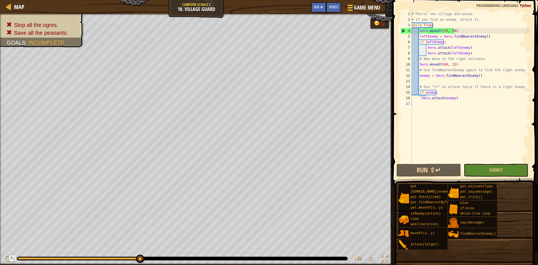
click at [256, 8] on span at bounding box center [350, 7] width 5 height 1
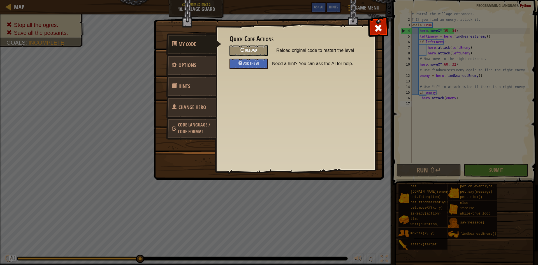
click at [256, 50] on div "Reload" at bounding box center [249, 50] width 38 height 10
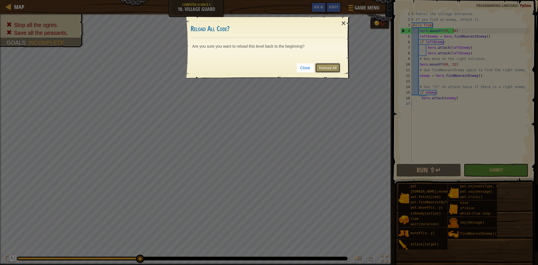
click at [256, 66] on link "Reload All" at bounding box center [327, 68] width 25 height 10
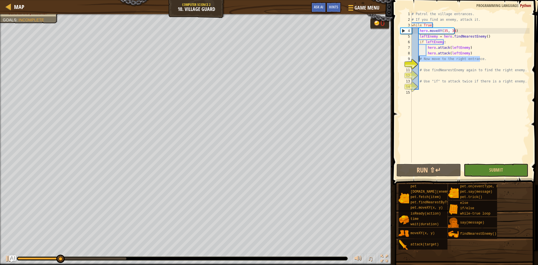
drag, startPoint x: 480, startPoint y: 58, endPoint x: 419, endPoint y: 59, distance: 61.1
click at [256, 59] on div "# Patrol the village entrances. # If you find an enemy, attack it. while True :…" at bounding box center [470, 92] width 119 height 163
type textarea "# Now move to the right entrance."
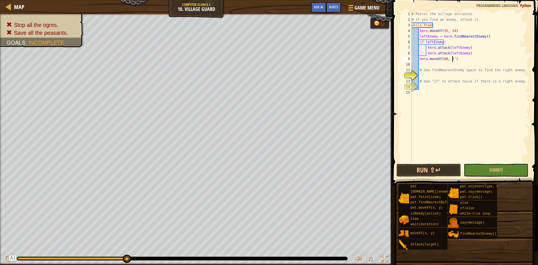
scroll to position [3, 3]
type textarea "hero.moveXY(60, 31)"
click at [256, 64] on div "# Patrol the village entrances. # If you find an enemy, attack it. while True :…" at bounding box center [470, 92] width 119 height 163
type textarea "fi"
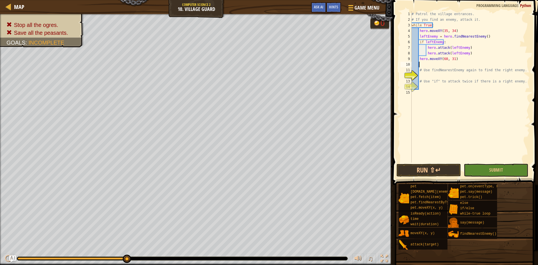
scroll to position [3, 1]
click at [256, 69] on div "hero. fi ndNearestEnemy press enter pet. f etch( i tem) press enter" at bounding box center [471, 81] width 106 height 27
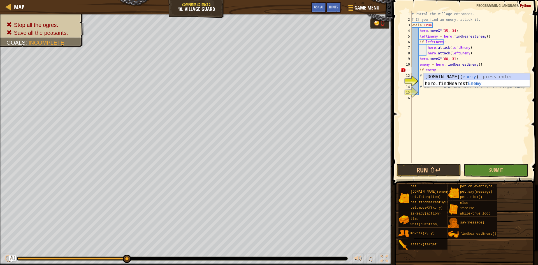
scroll to position [3, 2]
drag, startPoint x: 516, startPoint y: 77, endPoint x: 420, endPoint y: 76, distance: 96.7
click at [256, 76] on div "# Patrol the village entrances. # If you find an enemy, attack it. while True :…" at bounding box center [470, 92] width 119 height 163
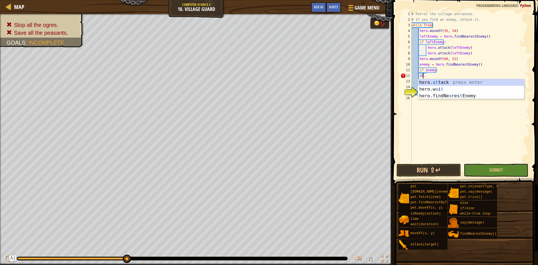
scroll to position [3, 1]
click at [256, 80] on div "hero. att ack press enter" at bounding box center [471, 89] width 106 height 20
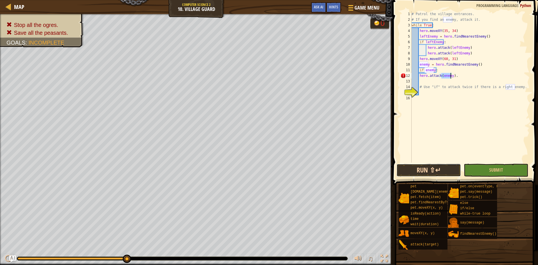
click at [256, 167] on button "Run ⇧↵" at bounding box center [429, 170] width 64 height 13
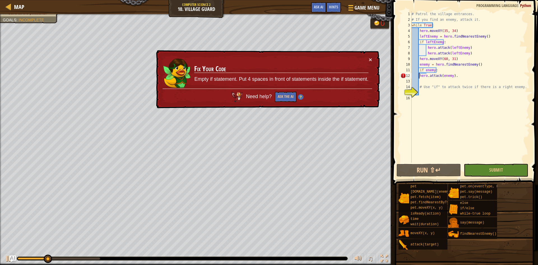
click at [256, 78] on div "# Patrol the village entrances. # If you find an enemy, attack it. while True :…" at bounding box center [470, 92] width 119 height 163
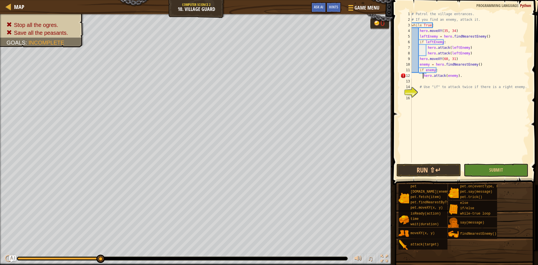
type textarea "hero.attack(enemy)."
drag, startPoint x: 461, startPoint y: 77, endPoint x: 426, endPoint y: 77, distance: 35.0
click at [256, 77] on div "# Patrol the village entrances. # If you find an enemy, attack it. while True :…" at bounding box center [470, 92] width 119 height 163
click at [256, 169] on button "Run ⇧↵" at bounding box center [429, 170] width 64 height 13
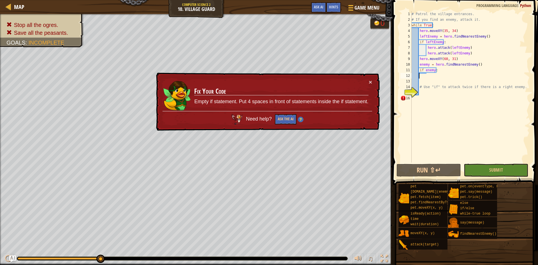
click at [256, 100] on div "# Patrol the village entrances. # If you find an enemy, attack it. while True :…" at bounding box center [470, 92] width 119 height 163
drag, startPoint x: 406, startPoint y: 110, endPoint x: 430, endPoint y: 91, distance: 30.7
click at [256, 91] on div "# Patrol the village entrances. # If you find an enemy, attack it. while True :…" at bounding box center [470, 92] width 119 height 163
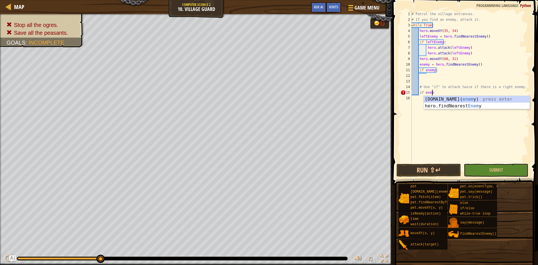
scroll to position [3, 2]
type textarea "if enemy:"
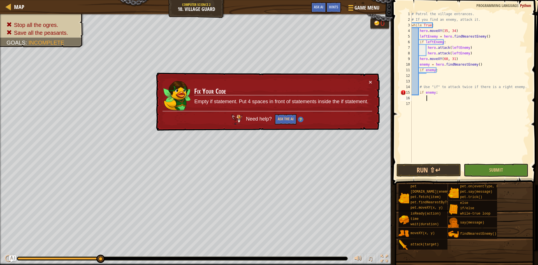
click at [256, 94] on div "# Patrol the village entrances. # If you find an enemy, attack it. while True :…" at bounding box center [470, 92] width 119 height 163
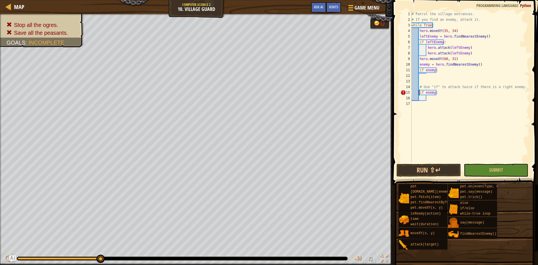
type textarea "if enemy:"
click at [256, 100] on div "# Patrol the village entrances. # If you find an enemy, attack it. while True :…" at bounding box center [470, 92] width 119 height 163
click at [256, 98] on div "# Patrol the village entrances. # If you find an enemy, attack it. while True :…" at bounding box center [470, 92] width 119 height 163
click at [256, 104] on div "# Patrol the village entrances. # If you find an enemy, attack it. while True :…" at bounding box center [470, 92] width 119 height 163
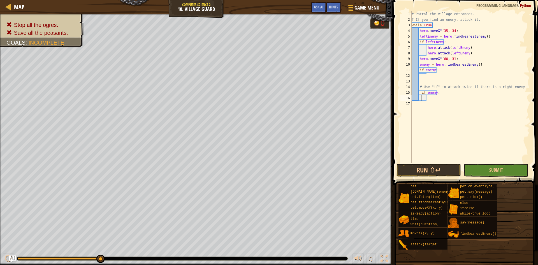
click at [256, 98] on div "# Patrol the village entrances. # If you find an enemy, attack it. while True :…" at bounding box center [470, 92] width 119 height 163
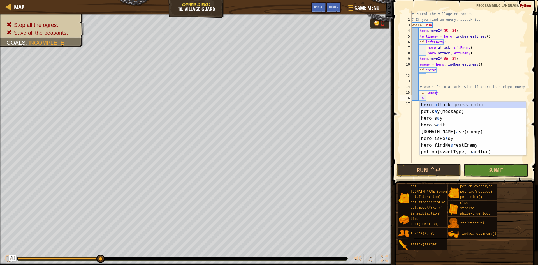
scroll to position [3, 1]
click at [256, 105] on div "hero. a ttack press enter pet.s a y(message) press enter hero.s a y press enter…" at bounding box center [473, 134] width 106 height 67
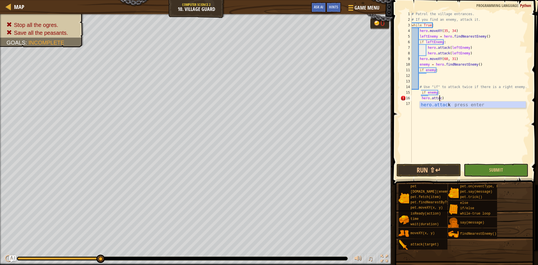
type textarea "hero.att)"
drag, startPoint x: 440, startPoint y: 99, endPoint x: 421, endPoint y: 98, distance: 19.1
click at [256, 98] on div "# Patrol the village entrances. # If you find an enemy, attack it. while True :…" at bounding box center [470, 92] width 119 height 163
click at [256, 7] on span "Ask AI" at bounding box center [319, 6] width 10 height 5
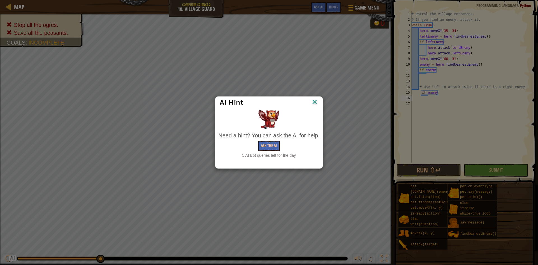
click at [256, 100] on img at bounding box center [314, 102] width 7 height 8
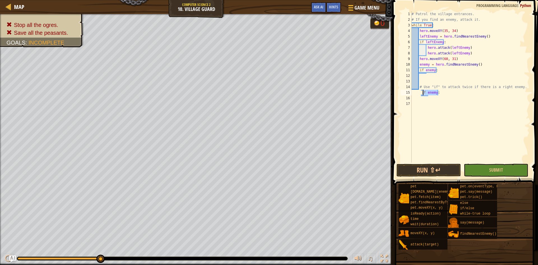
drag, startPoint x: 438, startPoint y: 94, endPoint x: 422, endPoint y: 94, distance: 15.7
click at [256, 94] on div "# Patrol the village entrances. # If you find an enemy, attack it. while True :…" at bounding box center [470, 92] width 119 height 163
type textarea "i"
click at [256, 164] on button "Run ⇧↵" at bounding box center [429, 170] width 64 height 13
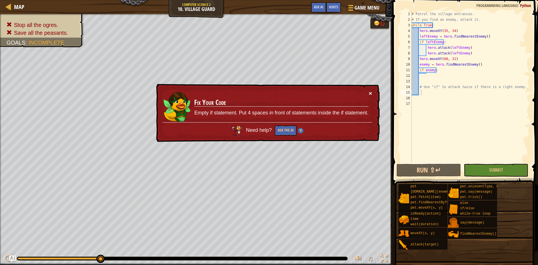
click at [256, 92] on button "×" at bounding box center [370, 93] width 3 height 6
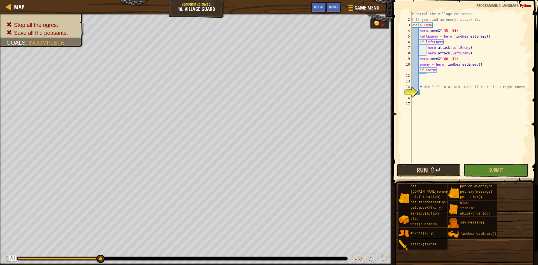
click at [256, 168] on button "Run ⇧↵" at bounding box center [429, 170] width 64 height 13
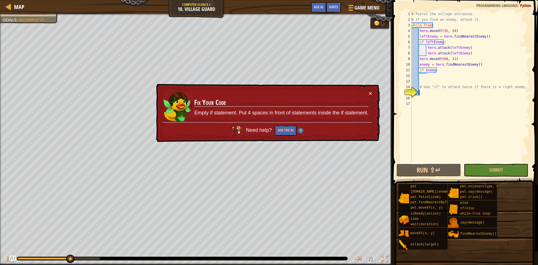
click at [256, 91] on div "× Fix Your Code Empty if statement. Put 4 spaces in front of statements inside …" at bounding box center [267, 113] width 225 height 58
click at [256, 94] on button "×" at bounding box center [370, 93] width 3 height 6
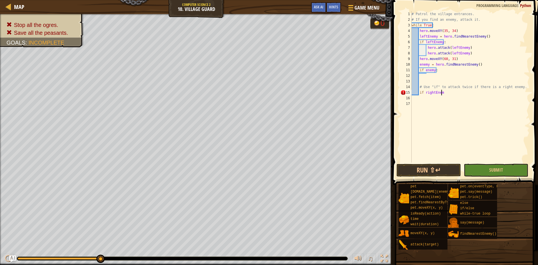
scroll to position [3, 2]
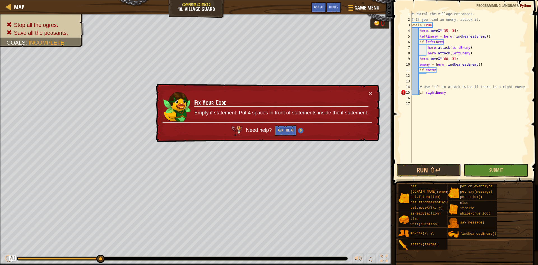
click at [256, 94] on div "# Patrol the village entrances. # If you find an enemy, attack it. while True :…" at bounding box center [470, 92] width 119 height 163
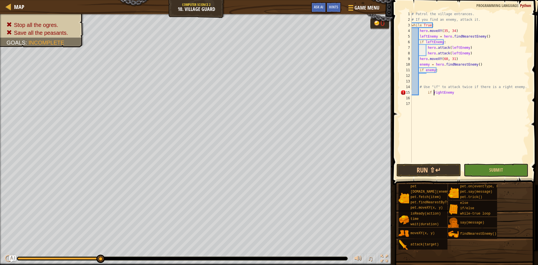
click at [256, 93] on div "# Patrol the village entrances. # If you find an enemy, attack it. while True :…" at bounding box center [470, 92] width 119 height 163
click at [256, 92] on div "# Patrol the village entrances. # If you find an enemy, attack it. while True :…" at bounding box center [470, 92] width 119 height 163
click at [256, 101] on div "if /else press enter" at bounding box center [479, 106] width 106 height 20
click at [256, 91] on div "# Patrol the village entrances. # If you find an enemy, attack it. while True :…" at bounding box center [470, 92] width 119 height 163
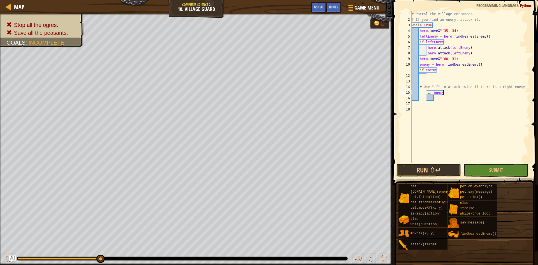
click at [256, 91] on div "# Patrol the village entrances. # If you find an enemy, attack it. while True :…" at bounding box center [470, 92] width 119 height 163
type textarea "if enemy:"
click at [256, 98] on div "# Patrol the village entrances. # If you find an enemy, attack it. while True :…" at bounding box center [470, 92] width 119 height 163
click at [256, 99] on div "# Patrol the village entrances. # If you find an enemy, attack it. while True :…" at bounding box center [470, 92] width 119 height 163
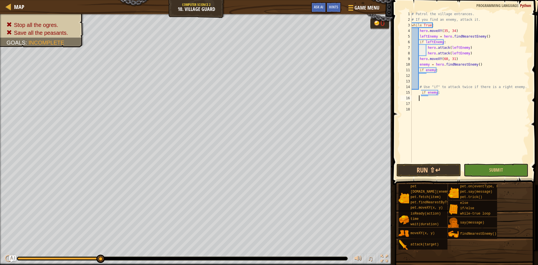
scroll to position [3, 0]
click at [256, 169] on button "Run ⇧↵" at bounding box center [429, 170] width 64 height 13
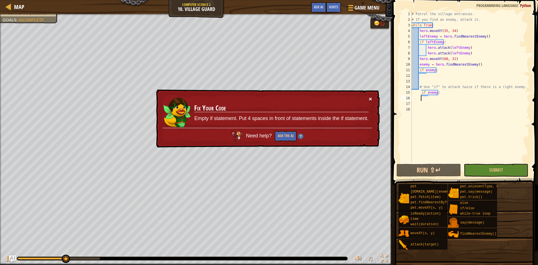
click at [256, 96] on button "×" at bounding box center [370, 99] width 3 height 6
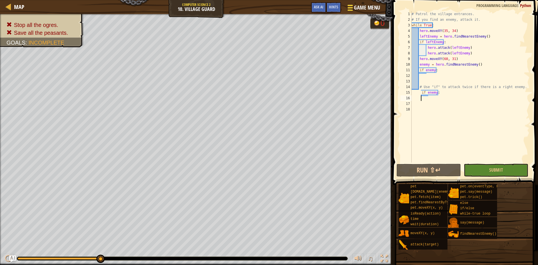
click at [256, 3] on button "Game Menu" at bounding box center [363, 9] width 41 height 14
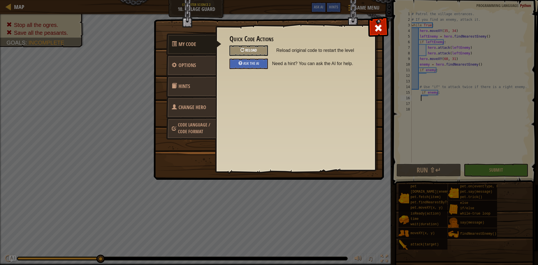
click at [256, 48] on div "Reload" at bounding box center [249, 50] width 38 height 10
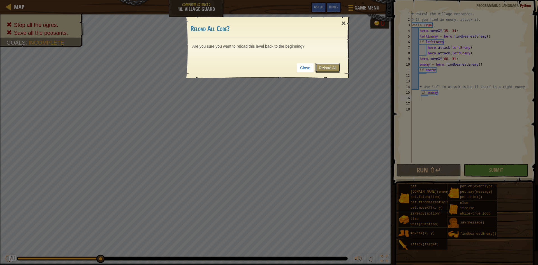
click at [256, 64] on link "Reload All" at bounding box center [327, 68] width 25 height 10
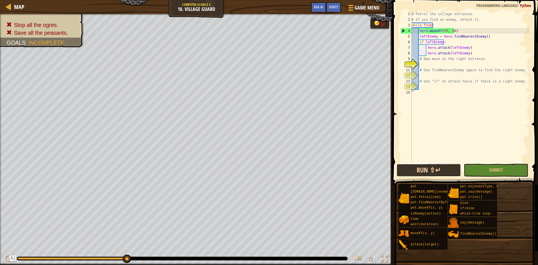
click at [256, 165] on button "Run ⇧↵" at bounding box center [429, 170] width 64 height 13
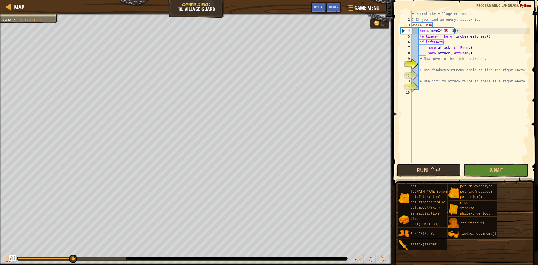
click at [256, 165] on button "Run ⇧↵" at bounding box center [429, 170] width 64 height 13
click at [10, 257] on img "Ask AI" at bounding box center [12, 258] width 7 height 7
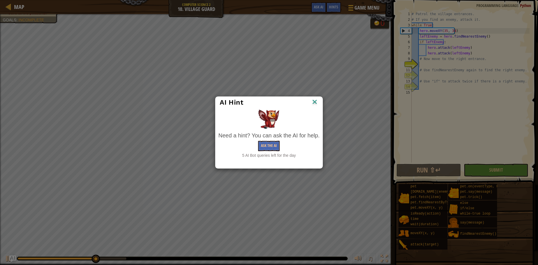
click at [256, 100] on img at bounding box center [314, 102] width 7 height 8
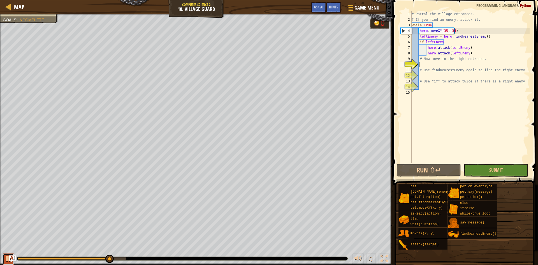
click at [6, 257] on div at bounding box center [8, 258] width 7 height 7
click at [256, 52] on div "# Patrol the village entrances. # If you find an enemy, attack it. while True :…" at bounding box center [470, 92] width 119 height 163
type textarea "hero.attack(leftEnemy)"
click at [256, 65] on div "# Patrol the village entrances. # If you find an enemy, attack it. while True :…" at bounding box center [470, 92] width 119 height 163
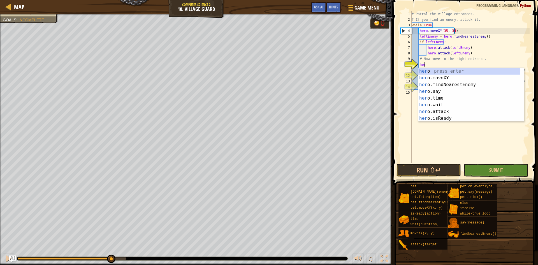
scroll to position [3, 1]
click at [256, 77] on div "hero press enter hero .moveXY press enter hero .findNearestEnemy press enter he…" at bounding box center [469, 101] width 102 height 67
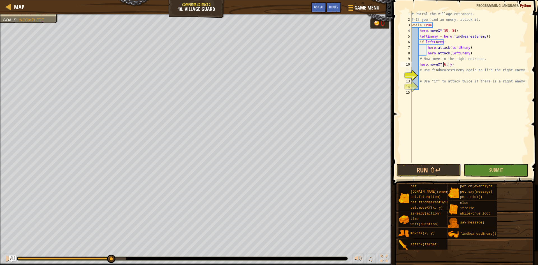
scroll to position [3, 3]
type textarea "hero.moveXY(60, 31)"
click at [256, 78] on div "# Patrol the village entrances. # If you find an enemy, attack it. while True :…" at bounding box center [470, 92] width 119 height 163
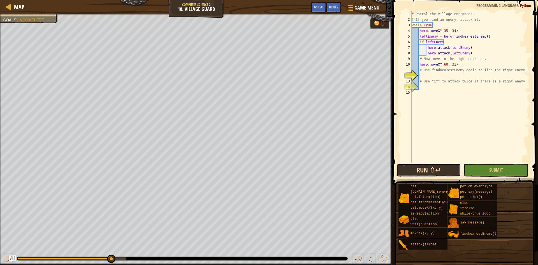
click at [256, 170] on button "Run ⇧↵" at bounding box center [429, 170] width 64 height 13
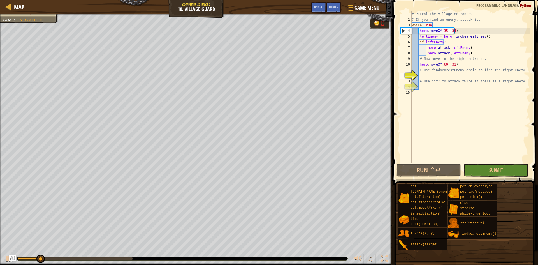
click at [256, 76] on div "# Patrol the village entrances. # If you find an enemy, attack it. while True :…" at bounding box center [470, 92] width 119 height 163
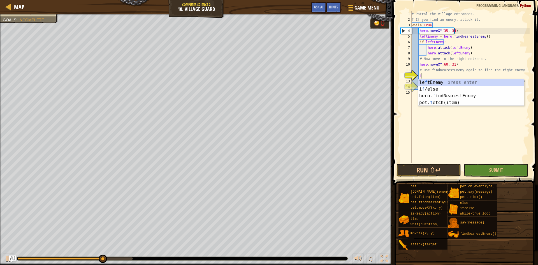
type textarea "fi"
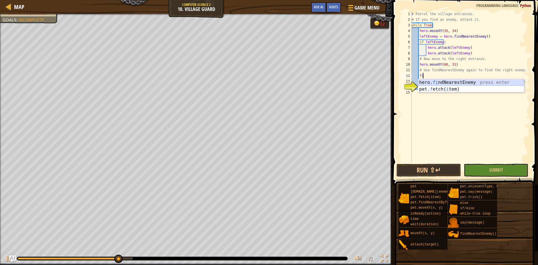
click at [256, 80] on div "hero. fi ndNearestEnemy press enter pet. f etch( i tem) press enter" at bounding box center [471, 92] width 106 height 27
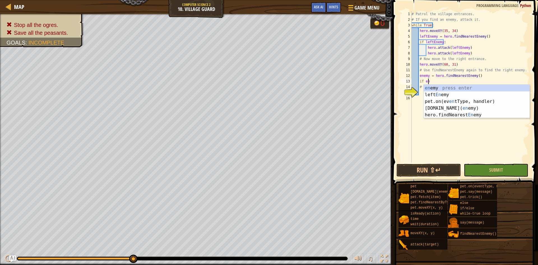
scroll to position [3, 1]
click at [256, 85] on div "ene my press enter left Ene my press enter [DOMAIN_NAME][PERSON_NAME]( ene my) …" at bounding box center [477, 108] width 106 height 47
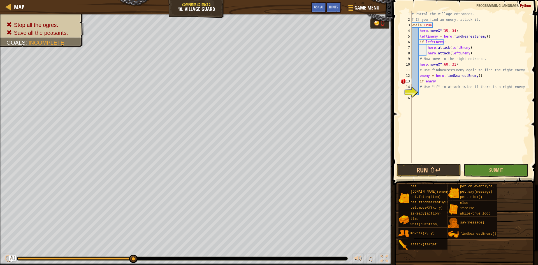
type textarea "if enemy:"
click at [256, 94] on div "# Patrol the village entrances. # If you find an enemy, attack it. while True :…" at bounding box center [470, 92] width 119 height 163
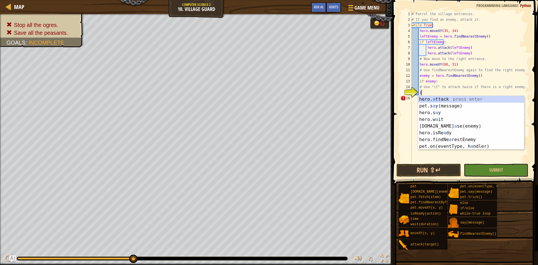
scroll to position [3, 1]
click at [256, 98] on div "hero. a ttack press enter pet.s a y(message) press enter hero.s a y press enter…" at bounding box center [471, 129] width 106 height 67
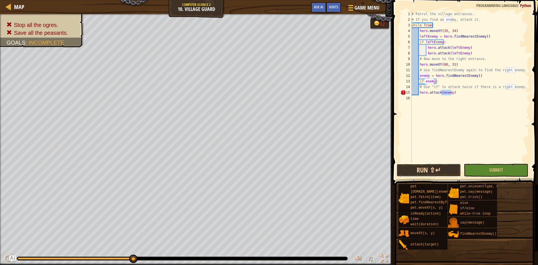
click at [256, 171] on button "Run ⇧↵" at bounding box center [429, 170] width 64 height 13
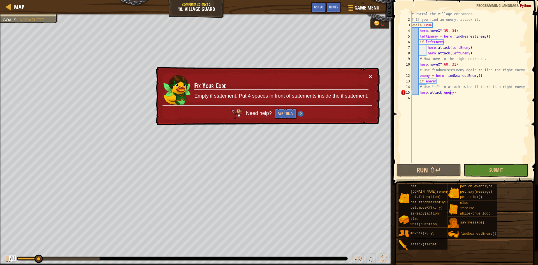
click at [256, 74] on button "×" at bounding box center [370, 76] width 3 height 6
click at [256, 94] on div "# Patrol the village entrances. # If you find an enemy, attack it. while True :…" at bounding box center [470, 92] width 119 height 163
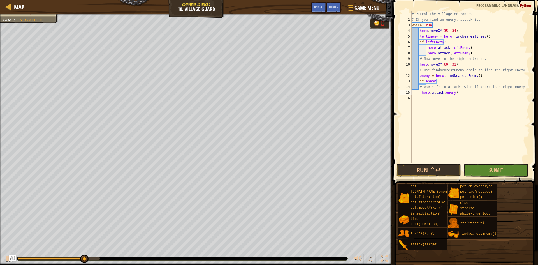
click at [256, 179] on span at bounding box center [465, 261] width 142 height 166
click at [256, 168] on button "Run ⇧↵" at bounding box center [429, 170] width 64 height 13
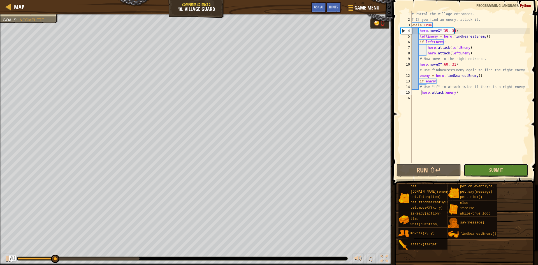
click at [256, 170] on button "Submit" at bounding box center [496, 170] width 64 height 13
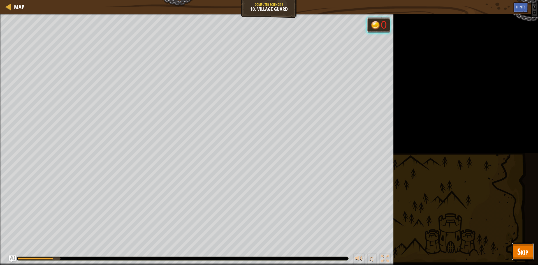
click at [256, 254] on span "Skip" at bounding box center [522, 251] width 11 height 11
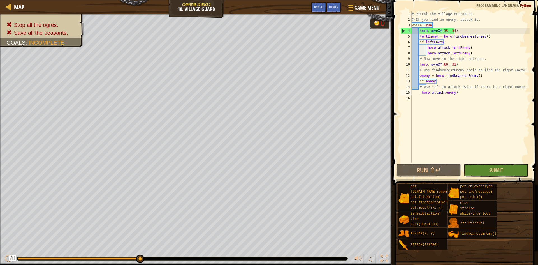
click at [256, 177] on span at bounding box center [466, 84] width 150 height 201
click at [256, 168] on button "Run ⇧↵" at bounding box center [429, 170] width 64 height 13
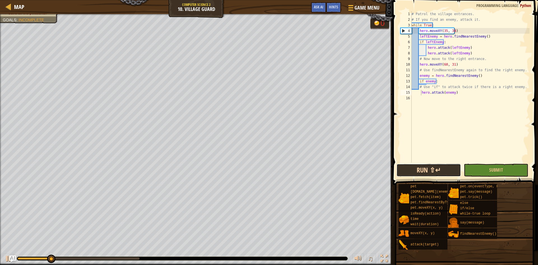
click at [256, 168] on button "Run ⇧↵" at bounding box center [429, 170] width 64 height 13
click at [256, 58] on div "# Patrol the village entrances. # If you find an enemy, attack it. while True :…" at bounding box center [470, 92] width 119 height 163
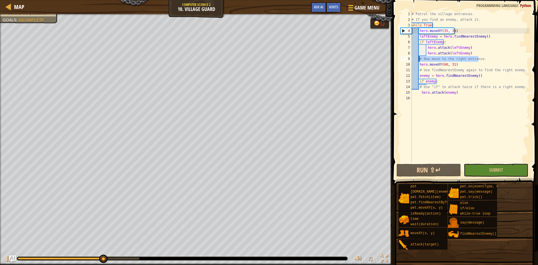
drag, startPoint x: 479, startPoint y: 60, endPoint x: 420, endPoint y: 59, distance: 58.6
click at [256, 59] on div "# Patrol the village entrances. # If you find an enemy, attack it. while True :…" at bounding box center [470, 92] width 119 height 163
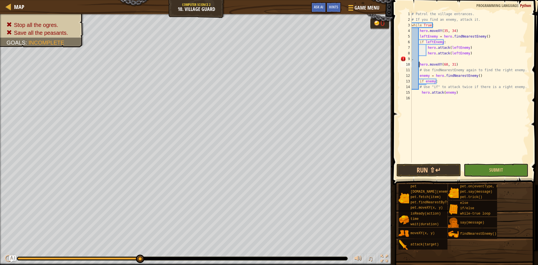
click at [256, 67] on div "# Patrol the village entrances. # If you find an enemy, attack it. while True :…" at bounding box center [470, 92] width 119 height 163
type textarea "hero.moveXY(60, 31)"
click at [256, 7] on span "Game Menu" at bounding box center [367, 8] width 26 height 8
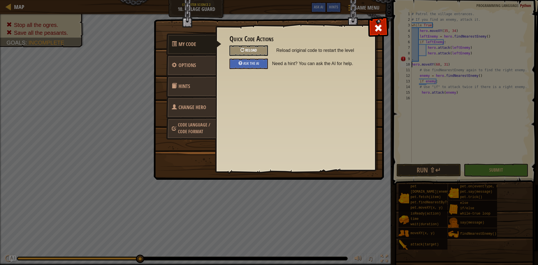
click at [247, 50] on span "Reload" at bounding box center [251, 49] width 12 height 5
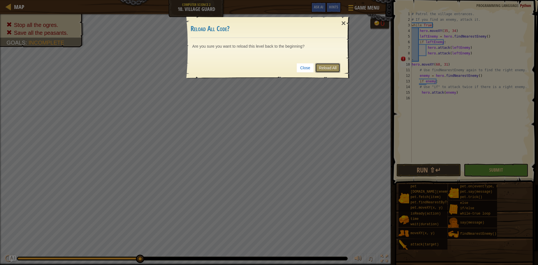
click at [256, 66] on link "Reload All" at bounding box center [327, 68] width 25 height 10
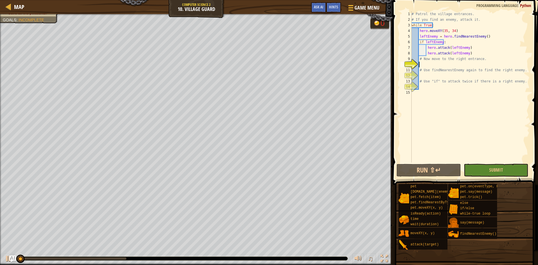
scroll to position [3, 0]
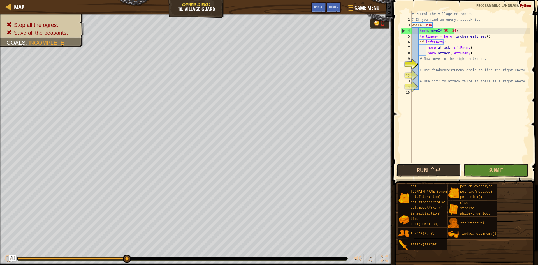
click at [256, 165] on button "Run ⇧↵" at bounding box center [429, 170] width 64 height 13
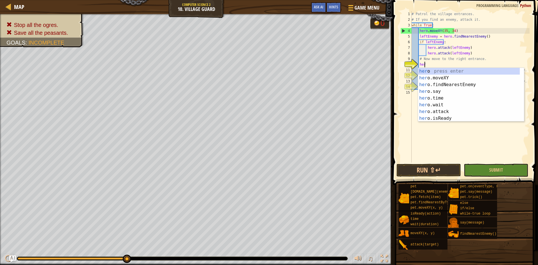
scroll to position [3, 1]
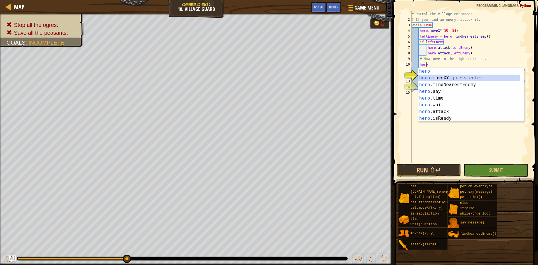
click at [256, 76] on div "hero press enter hero .moveXY press enter hero .findNearestEnemy press enter he…" at bounding box center [469, 101] width 102 height 67
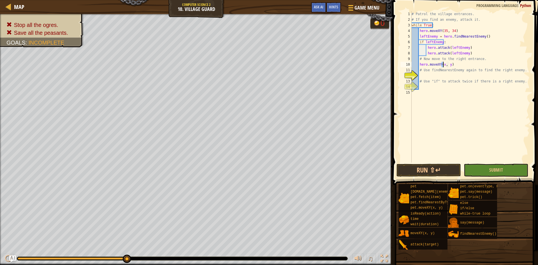
scroll to position [3, 3]
type textarea "hero.moveXY(60, 31)"
click at [256, 76] on div "# Patrol the village entrances. # If you find an enemy, attack it. while True :…" at bounding box center [470, 92] width 119 height 163
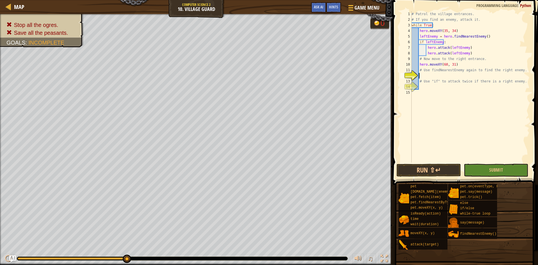
type textarea "f"
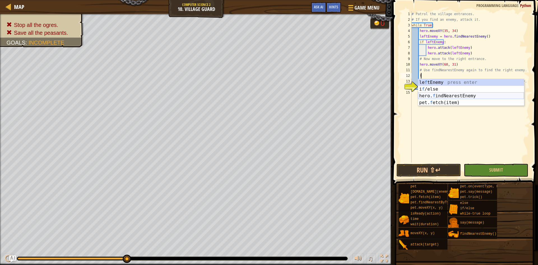
click at [256, 94] on div "le f tEnemy press enter i f /else press enter hero. f indNearestEnemy press ent…" at bounding box center [471, 99] width 106 height 40
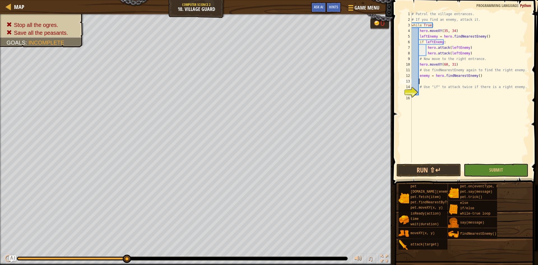
click at [256, 92] on div "# Patrol the village entrances. # If you find an enemy, attack it. while True :…" at bounding box center [470, 92] width 119 height 163
click at [256, 81] on div "# Patrol the village entrances. # If you find an enemy, attack it. while True :…" at bounding box center [470, 92] width 119 height 163
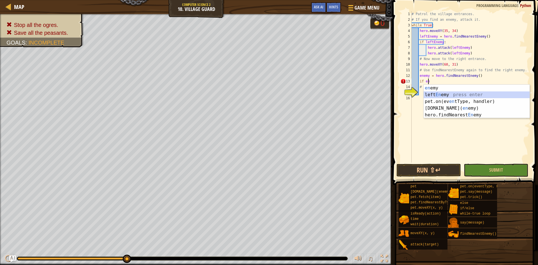
click at [256, 96] on div "en emy press enter left En emy press enter pet.on(ev en tType, handler) press e…" at bounding box center [477, 108] width 106 height 47
type textarea "if leftEnemy"
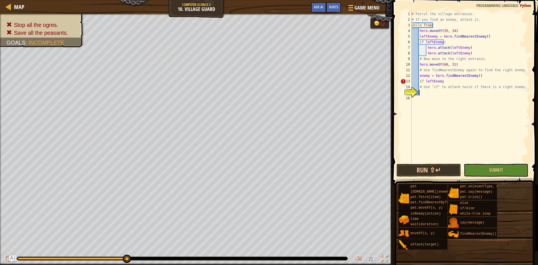
click at [256, 91] on div "# Patrol the village entrances. # If you find an enemy, attack it. while True :…" at bounding box center [470, 92] width 119 height 163
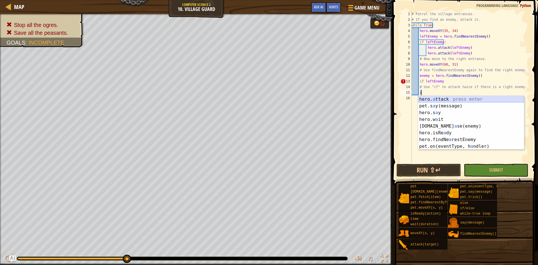
click at [256, 100] on div "hero. a ttack press enter pet.s a y(message) press enter hero.s a y press enter…" at bounding box center [471, 129] width 106 height 67
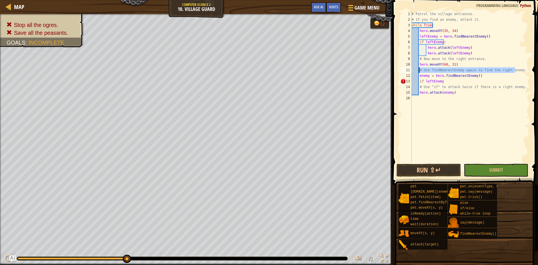
drag, startPoint x: 516, startPoint y: 71, endPoint x: 419, endPoint y: 71, distance: 96.7
click at [256, 71] on div "# Patrol the village entrances. # If you find an enemy, attack it. while True :…" at bounding box center [470, 92] width 119 height 163
type textarea "."
click at [256, 77] on div "# Patrol the village entrances. # If you find an enemy, attack it. while True :…" at bounding box center [470, 92] width 119 height 163
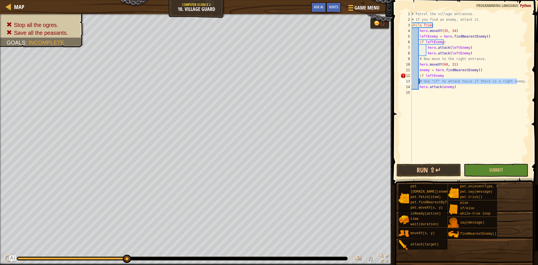
drag, startPoint x: 518, startPoint y: 82, endPoint x: 419, endPoint y: 83, distance: 99.5
click at [256, 83] on div "# Patrol the village entrances. # If you find an enemy, attack it. while True :…" at bounding box center [470, 92] width 119 height 163
type textarea "# Use "if" to attack twice if there is a right enemy."
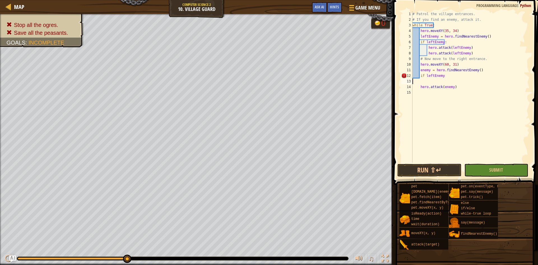
scroll to position [3, 0]
type textarea "if leftEnemy"
click at [256, 97] on div "# Patrol the village entrances. # If you find an enemy, attack it. while True :…" at bounding box center [471, 92] width 118 height 163
click at [256, 75] on div "# Patrol the village entrances. # If you find an enemy, attack it. while True :…" at bounding box center [471, 92] width 118 height 163
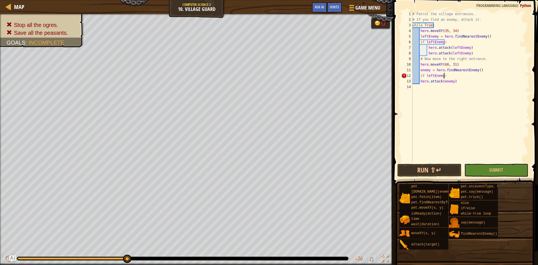
scroll to position [3, 2]
click at [256, 82] on div "# Patrol the village entrances. # If you find an enemy, attack it. while True :…" at bounding box center [471, 92] width 118 height 163
type textarea "hero.attack(enemy)"
click at [256, 167] on button "Run ⇧↵" at bounding box center [430, 170] width 64 height 13
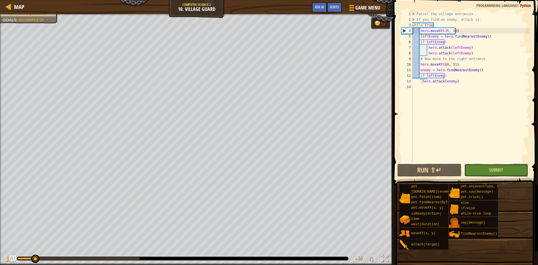
click at [256, 171] on button "Submit" at bounding box center [497, 170] width 64 height 13
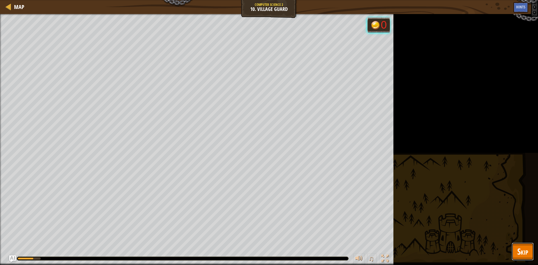
click at [256, 248] on span "Skip" at bounding box center [522, 251] width 11 height 11
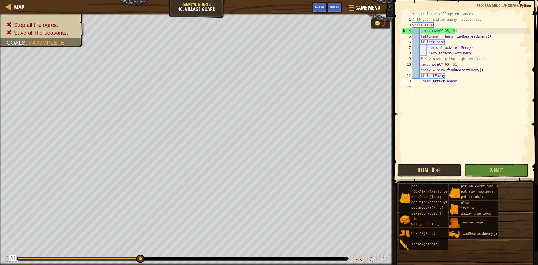
click at [256, 173] on button "Run ⇧↵" at bounding box center [430, 170] width 64 height 13
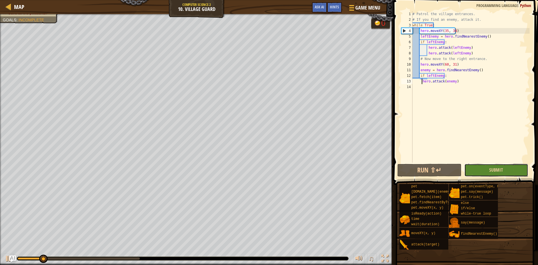
click at [256, 174] on button "Submit" at bounding box center [497, 170] width 64 height 13
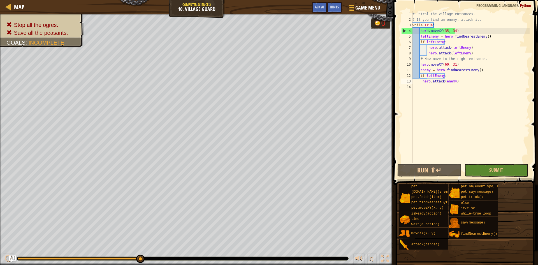
click at [256, 83] on div "# Patrol the village entrances. # If you find an enemy, attack it. while True :…" at bounding box center [471, 92] width 118 height 163
click at [256, 84] on div "# Patrol the village entrances. # If you find an enemy, attack it. while True :…" at bounding box center [471, 92] width 118 height 163
click at [256, 90] on div "# Patrol the village entrances. # If you find an enemy, attack it. while True :…" at bounding box center [471, 92] width 118 height 163
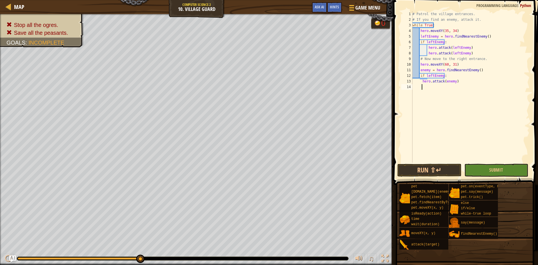
scroll to position [3, 1]
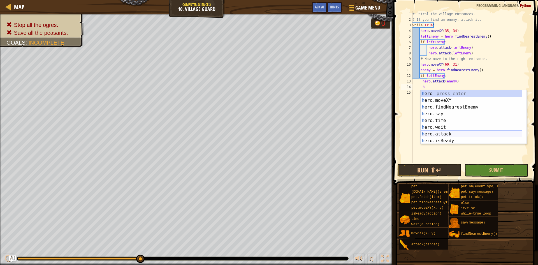
click at [256, 135] on div "h ero press enter h ero.moveXY press enter h ero.findNearestEnemy press enter h…" at bounding box center [472, 123] width 102 height 67
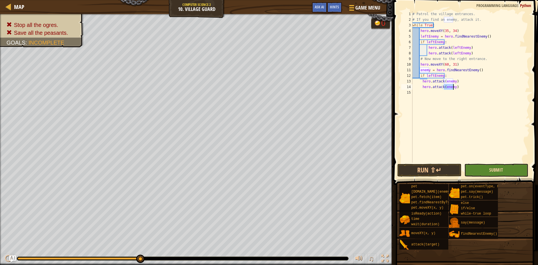
type textarea "hero.attack(enemy)"
click at [256, 170] on span "Submit" at bounding box center [496, 170] width 14 height 6
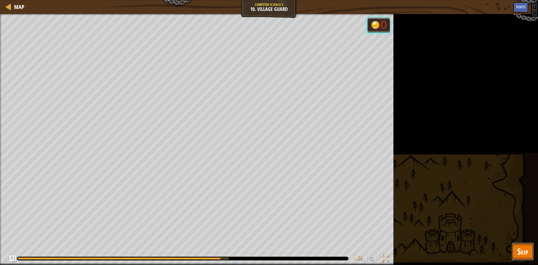
click at [256, 256] on button "Skip" at bounding box center [523, 251] width 22 height 18
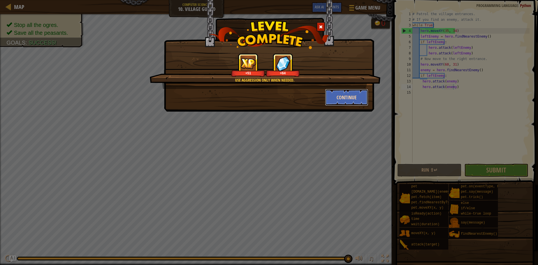
click at [256, 99] on button "Continue" at bounding box center [346, 97] width 43 height 17
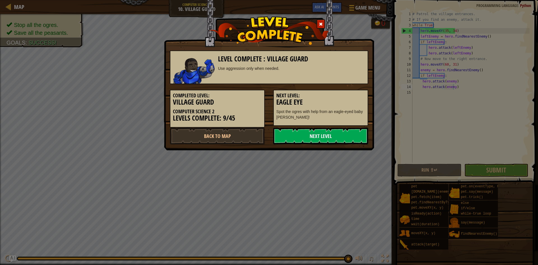
click at [256, 136] on link "Next Level" at bounding box center [320, 136] width 95 height 17
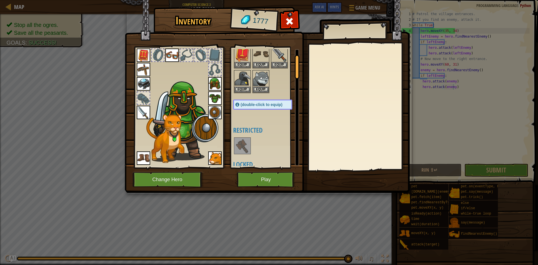
scroll to position [28, 0]
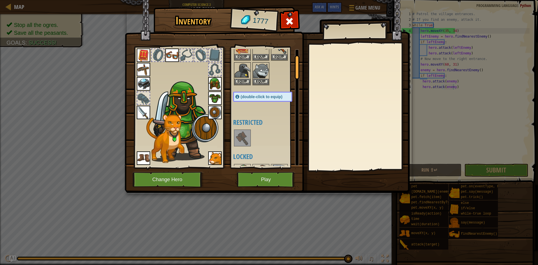
click at [256, 170] on img at bounding box center [267, 91] width 285 height 204
click at [256, 175] on button "Play" at bounding box center [266, 179] width 59 height 15
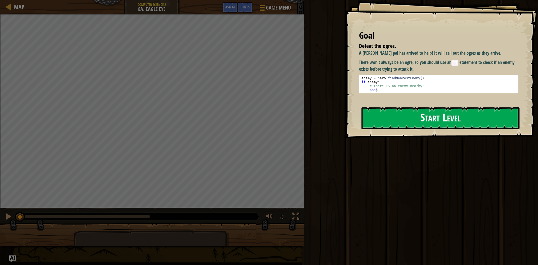
click at [256, 110] on button "Start Level" at bounding box center [441, 118] width 158 height 22
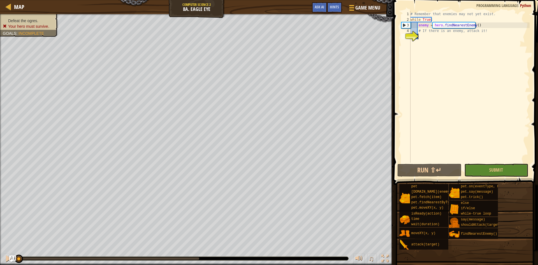
click at [256, 37] on div "# Remember that enemies may not yet exist. while True : enemy = hero . findNear…" at bounding box center [470, 92] width 120 height 163
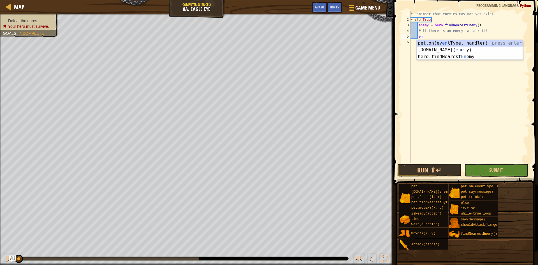
type textarea "e"
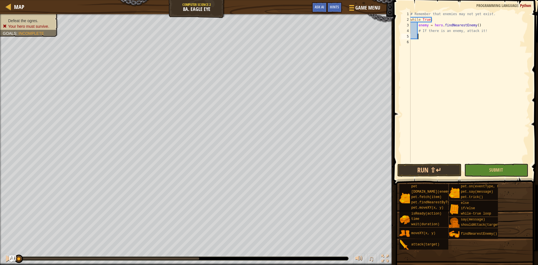
scroll to position [3, 0]
click at [256, 3] on button "Game Menu" at bounding box center [364, 9] width 41 height 14
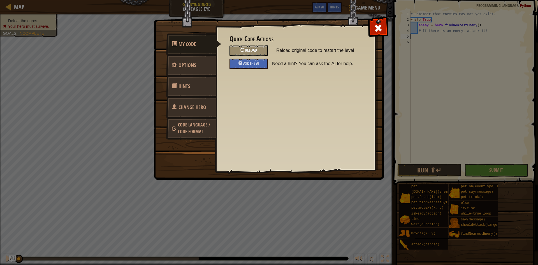
click at [256, 48] on span "Reload" at bounding box center [251, 49] width 12 height 5
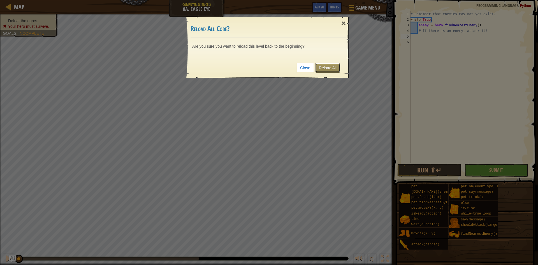
click at [256, 70] on link "Reload All" at bounding box center [327, 68] width 25 height 10
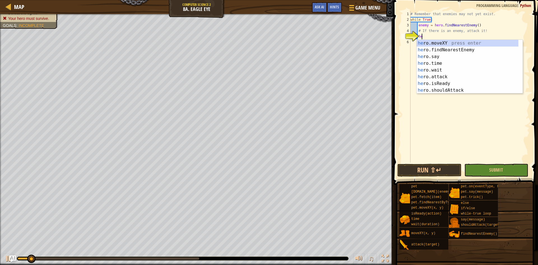
scroll to position [3, 1]
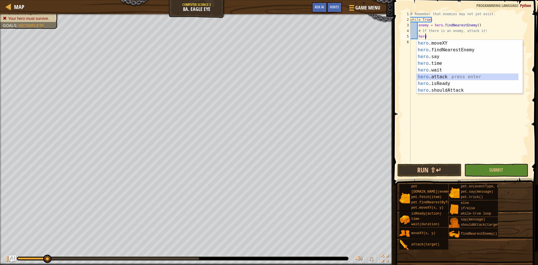
click at [256, 79] on div "hero .moveXY press enter hero .findNearestEnemy press enter hero .say press ent…" at bounding box center [468, 73] width 102 height 67
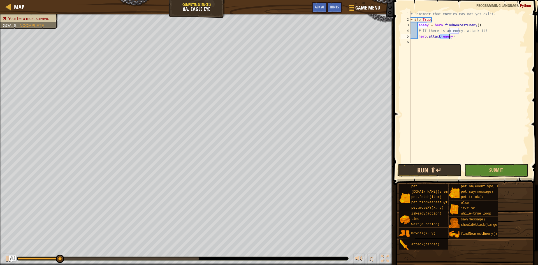
click at [256, 172] on button "Run ⇧↵" at bounding box center [430, 170] width 64 height 13
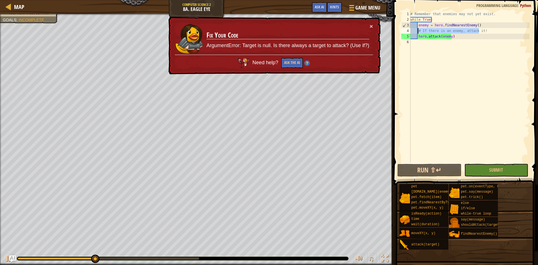
drag, startPoint x: 480, startPoint y: 30, endPoint x: 418, endPoint y: 32, distance: 61.7
click at [256, 32] on div "# Remember that enemies may not yet exist. while True : enemy = hero . findNear…" at bounding box center [470, 92] width 120 height 163
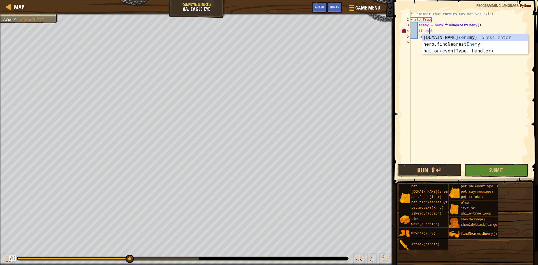
scroll to position [3, 2]
click at [256, 32] on div "# Remember that enemies may not yet exist. while True : enemy = hero . findNear…" at bounding box center [470, 92] width 120 height 163
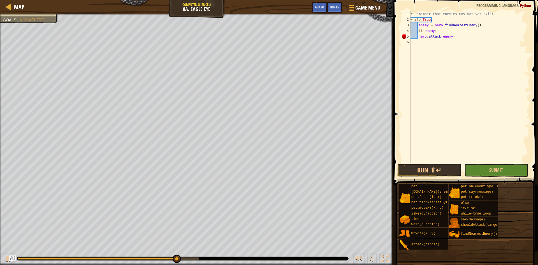
click at [256, 38] on div "# Remember that enemies may not yet exist. while True : enemy = hero . findNear…" at bounding box center [470, 92] width 120 height 163
type textarea "hero.attack(enemy)"
click at [256, 36] on div "# Remember that enemies may not yet exist. while True : enemy = hero . findNear…" at bounding box center [470, 92] width 120 height 163
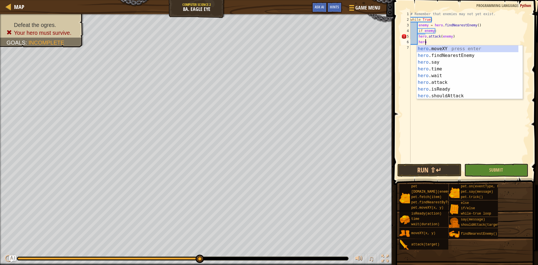
scroll to position [3, 1]
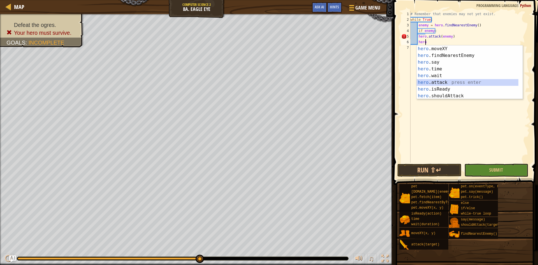
click at [256, 83] on div "hero .moveXY press enter hero .findNearestEnemy press enter hero .say press ent…" at bounding box center [468, 78] width 102 height 67
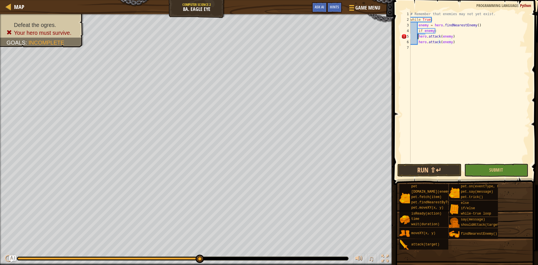
click at [256, 36] on div "# Remember that enemies may not yet exist. while True : enemy = hero . findNear…" at bounding box center [470, 92] width 120 height 163
click at [256, 43] on div "# Remember that enemies may not yet exist. while True : enemy = hero . findNear…" at bounding box center [470, 92] width 120 height 163
type textarea "hero.attack(enemy)"
click at [256, 170] on button "Run ⇧↵" at bounding box center [430, 170] width 64 height 13
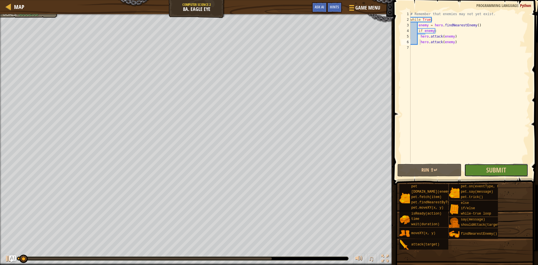
click at [256, 167] on button "Submit" at bounding box center [497, 170] width 64 height 13
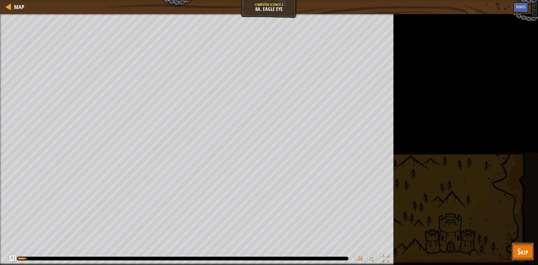
click at [256, 248] on span "Skip" at bounding box center [522, 251] width 11 height 11
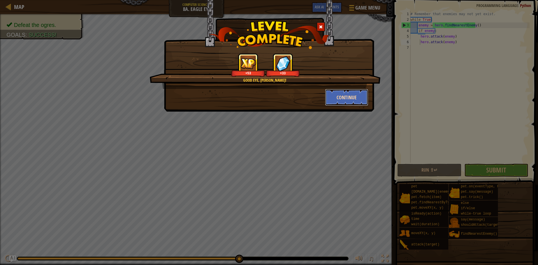
drag, startPoint x: 261, startPoint y: 34, endPoint x: 358, endPoint y: 97, distance: 115.3
click at [256, 97] on button "Continue" at bounding box center [346, 97] width 43 height 17
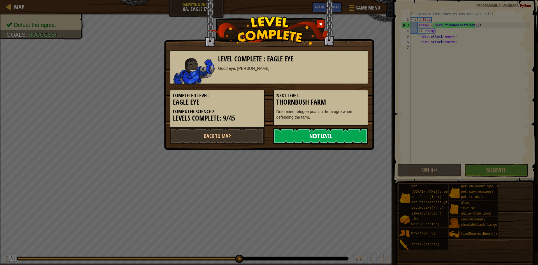
click at [256, 139] on link "Next Level" at bounding box center [320, 136] width 95 height 17
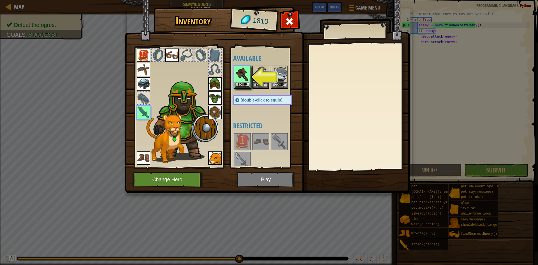
click at [241, 81] on img at bounding box center [243, 74] width 16 height 16
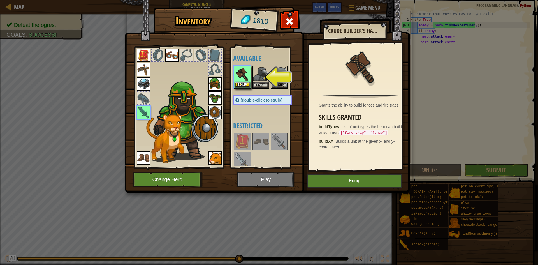
click at [248, 77] on img at bounding box center [243, 74] width 16 height 16
click at [246, 84] on button "Equip" at bounding box center [243, 85] width 16 height 6
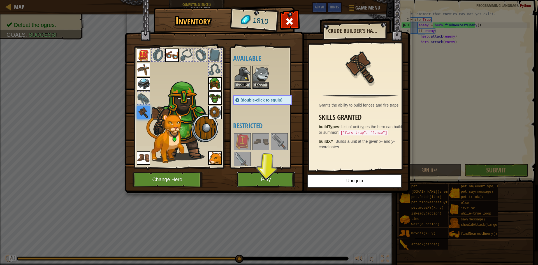
click at [256, 175] on button "Play" at bounding box center [266, 179] width 59 height 15
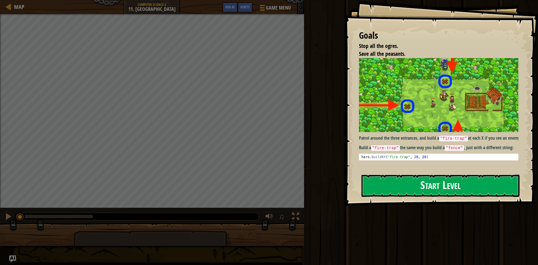
click at [256, 185] on button "Start Level" at bounding box center [441, 186] width 158 height 22
